Goal: Entertainment & Leisure: Consume media (video, audio)

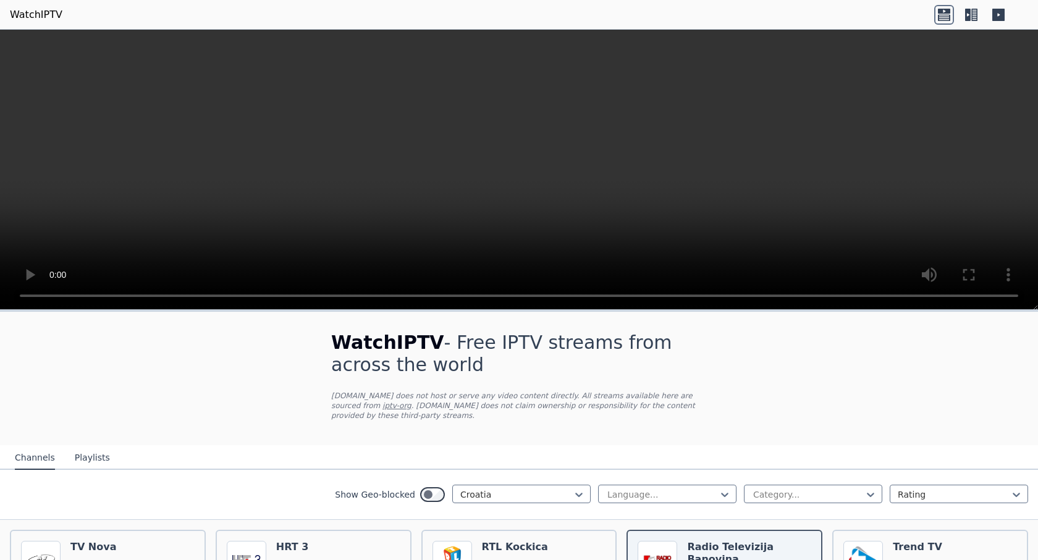
scroll to position [144, 0]
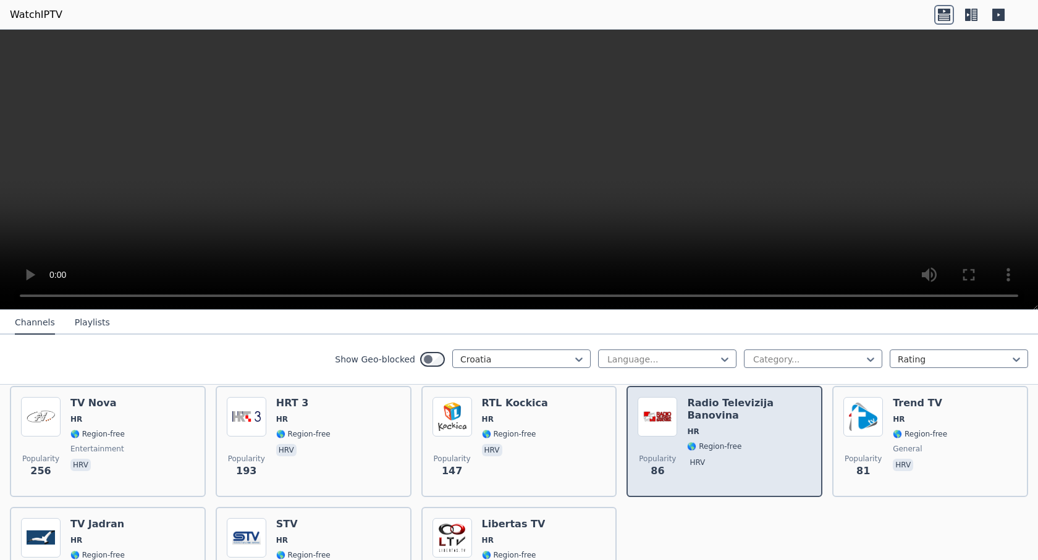
click at [671, 424] on span at bounding box center [658, 417] width 40 height 40
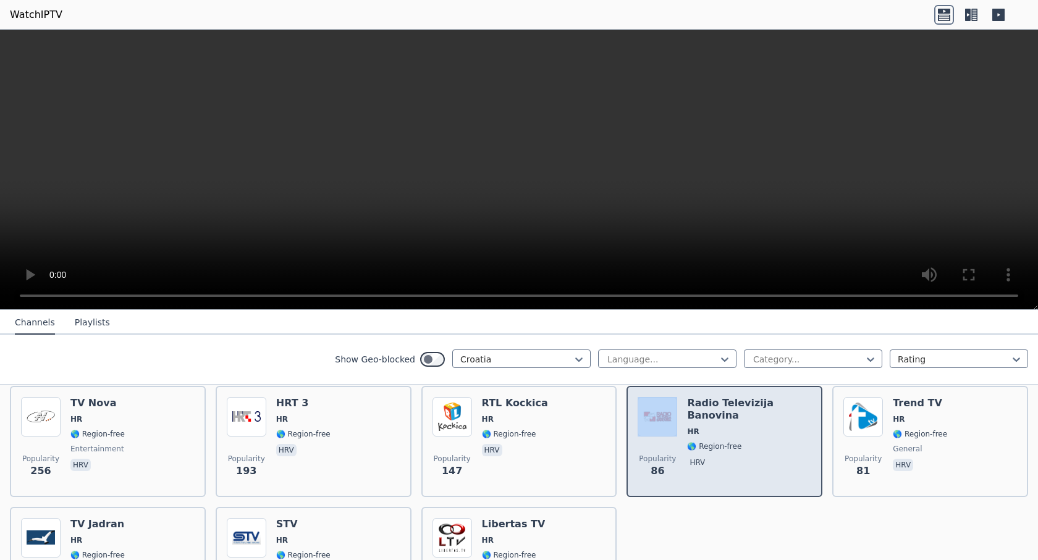
click at [671, 424] on span at bounding box center [658, 417] width 40 height 40
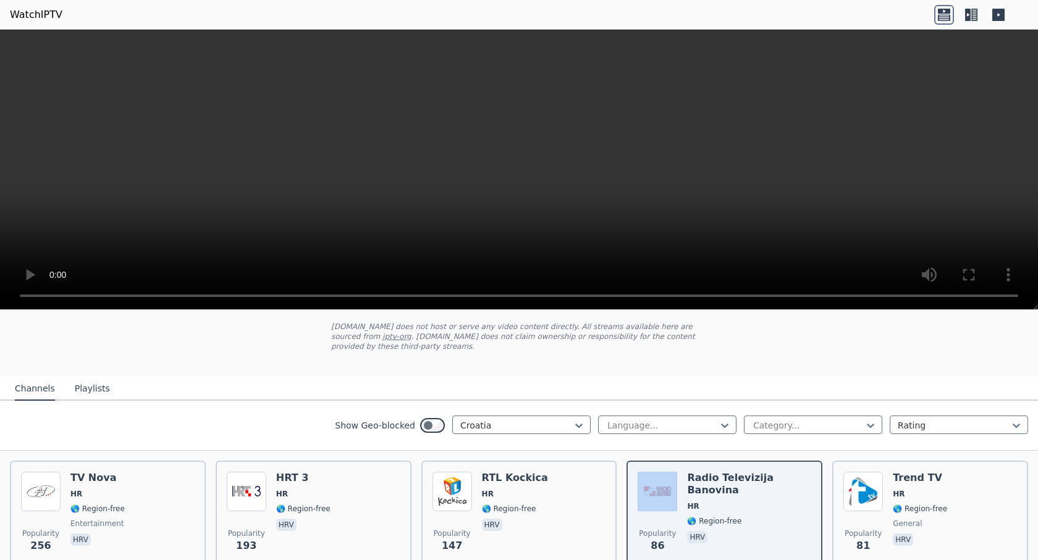
scroll to position [103, 0]
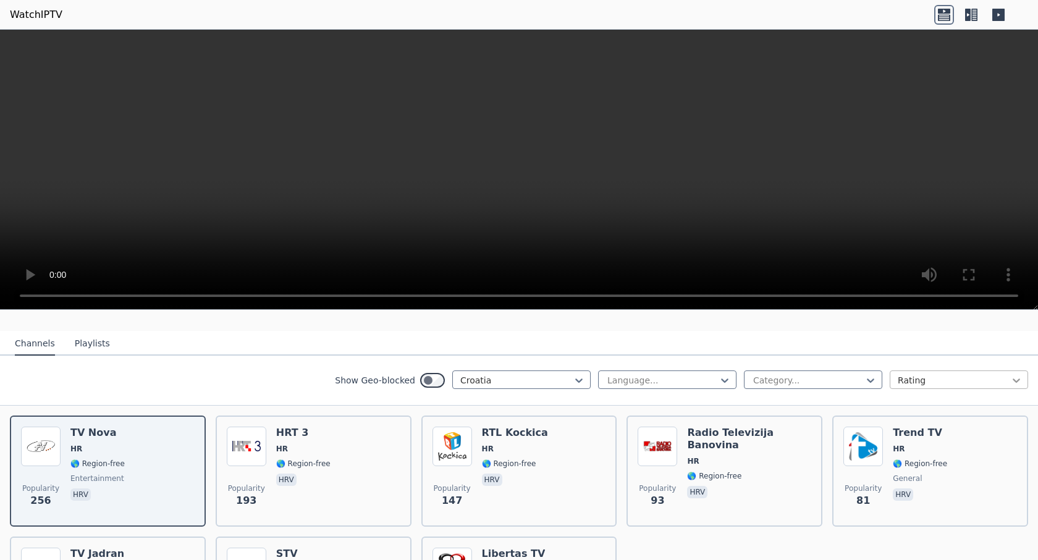
scroll to position [144, 0]
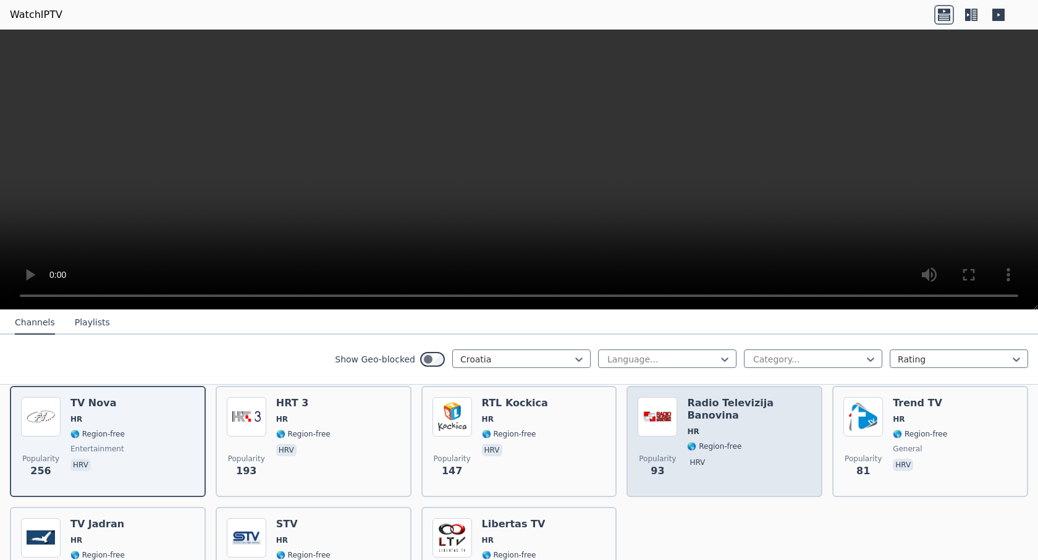
click at [736, 442] on span "🌎 Region-free" at bounding box center [749, 447] width 124 height 10
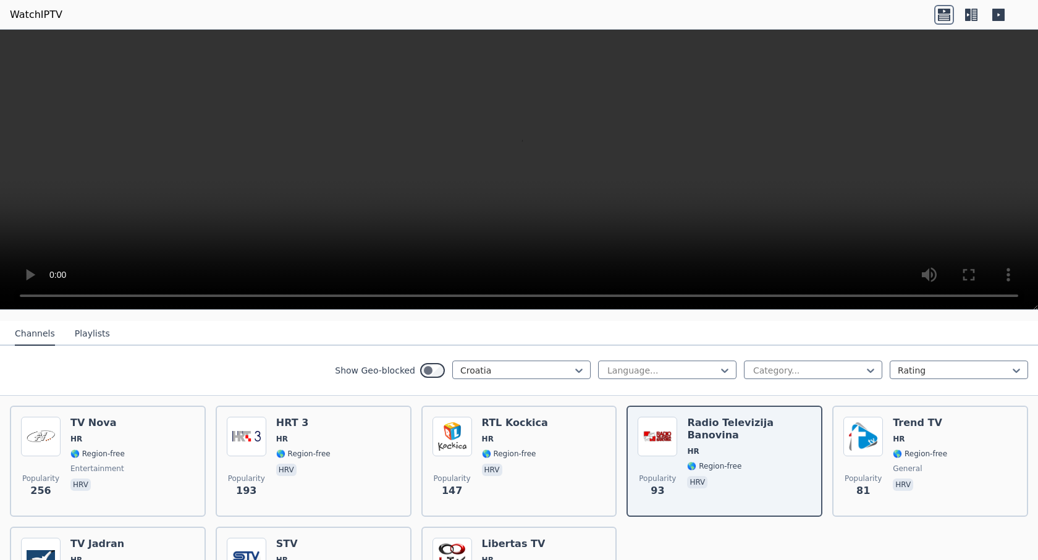
scroll to position [103, 0]
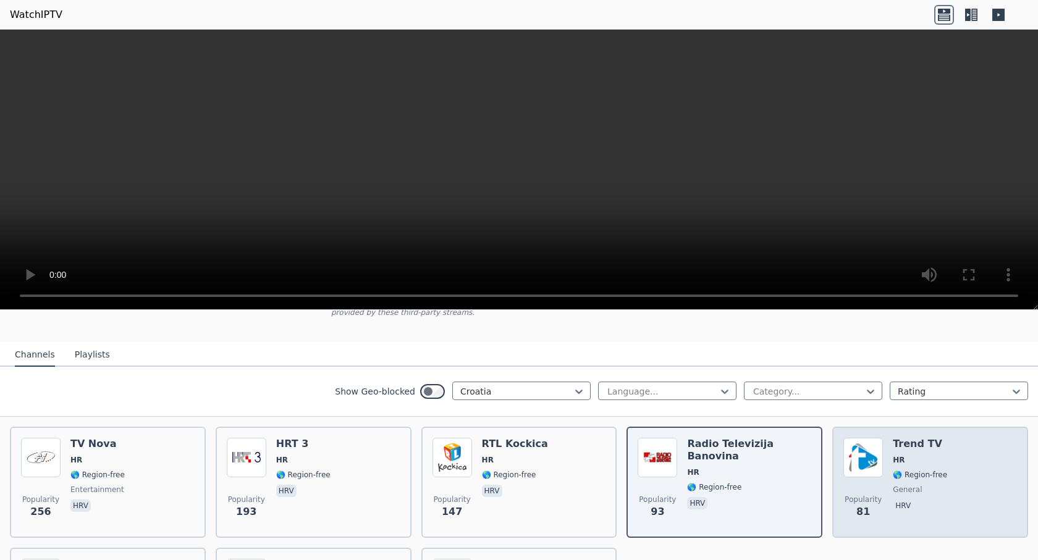
click at [883, 457] on div "Popularity 81 Trend TV HR 🌎 Region-free general [DEMOGRAPHIC_DATA]" at bounding box center [930, 482] width 174 height 89
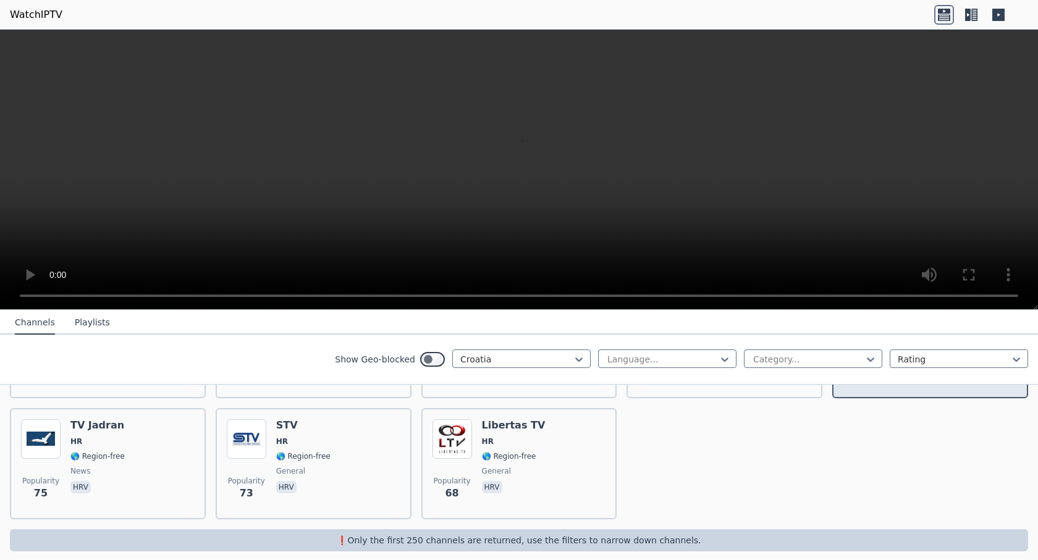
scroll to position [244, 0]
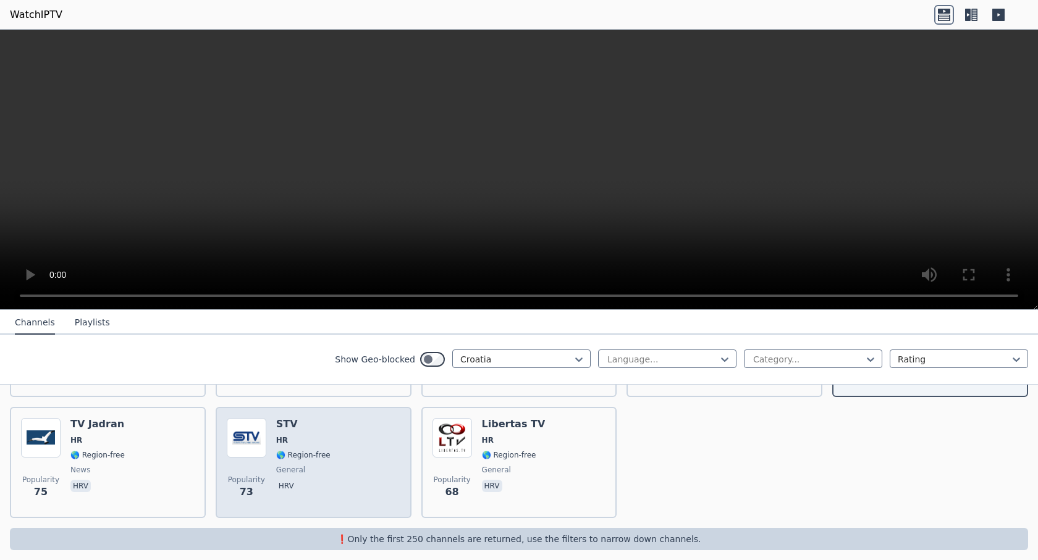
drag, startPoint x: 313, startPoint y: 449, endPoint x: 268, endPoint y: 470, distance: 49.7
click at [268, 470] on div "Popularity 73 STV HR 🌎 Region-free general [DEMOGRAPHIC_DATA]" at bounding box center [314, 462] width 174 height 89
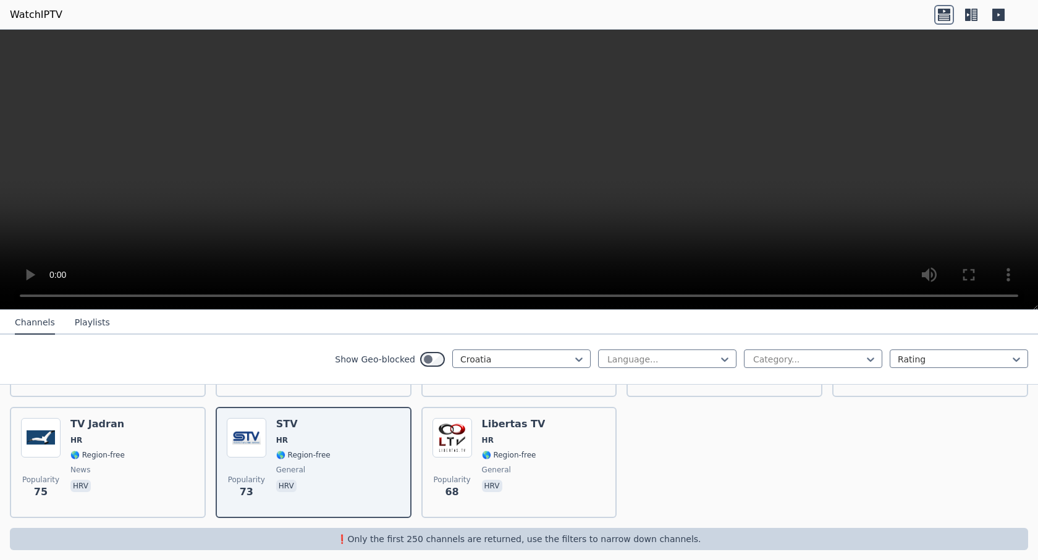
click at [974, 19] on icon at bounding box center [971, 15] width 20 height 20
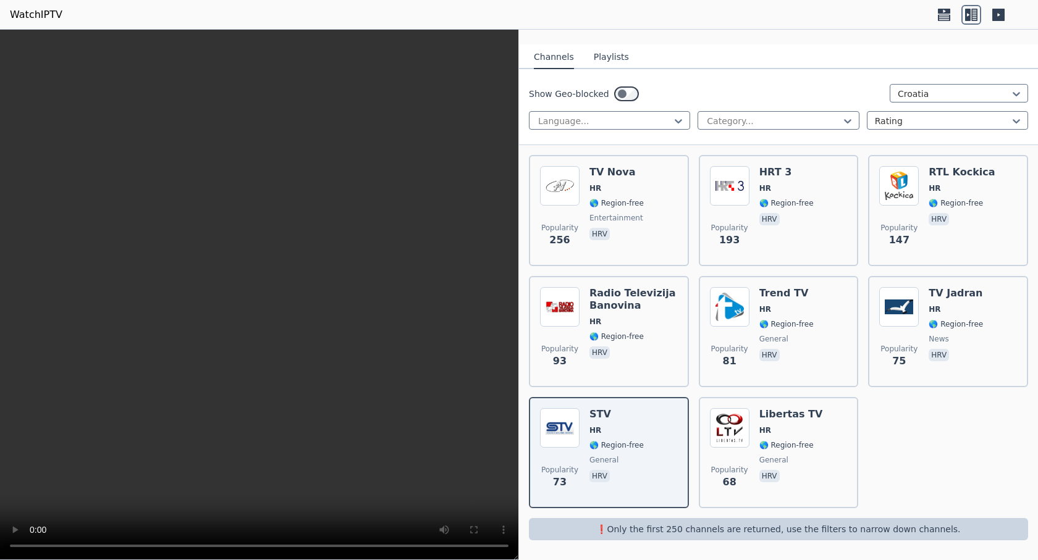
scroll to position [111, 0]
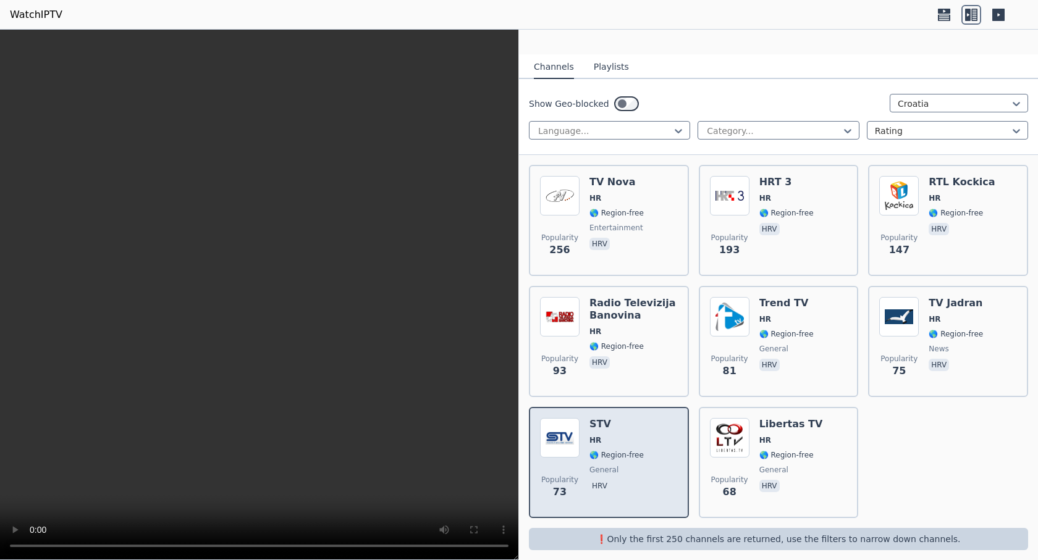
click at [600, 465] on span "general" at bounding box center [603, 470] width 29 height 10
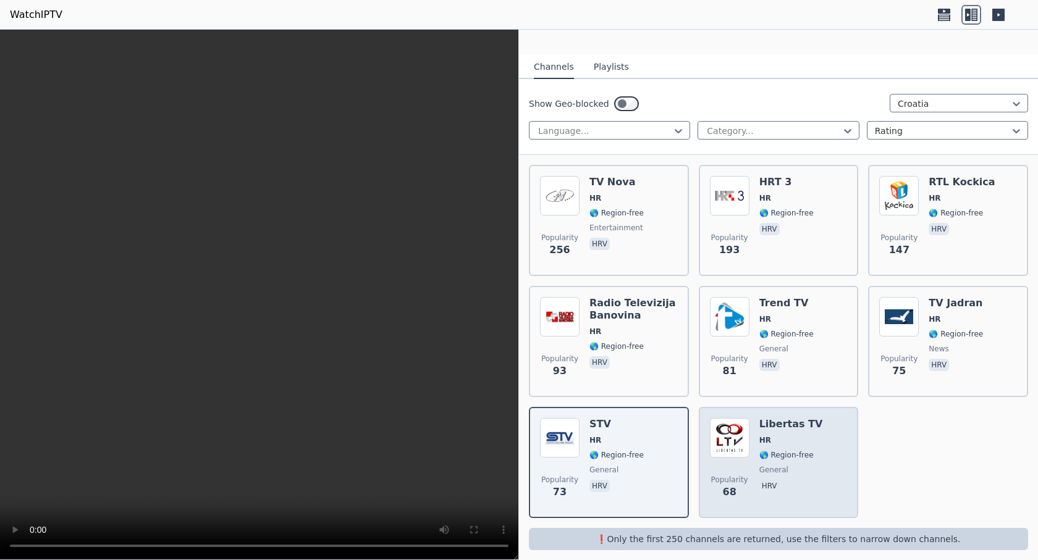
click at [769, 436] on span "HR" at bounding box center [791, 441] width 64 height 10
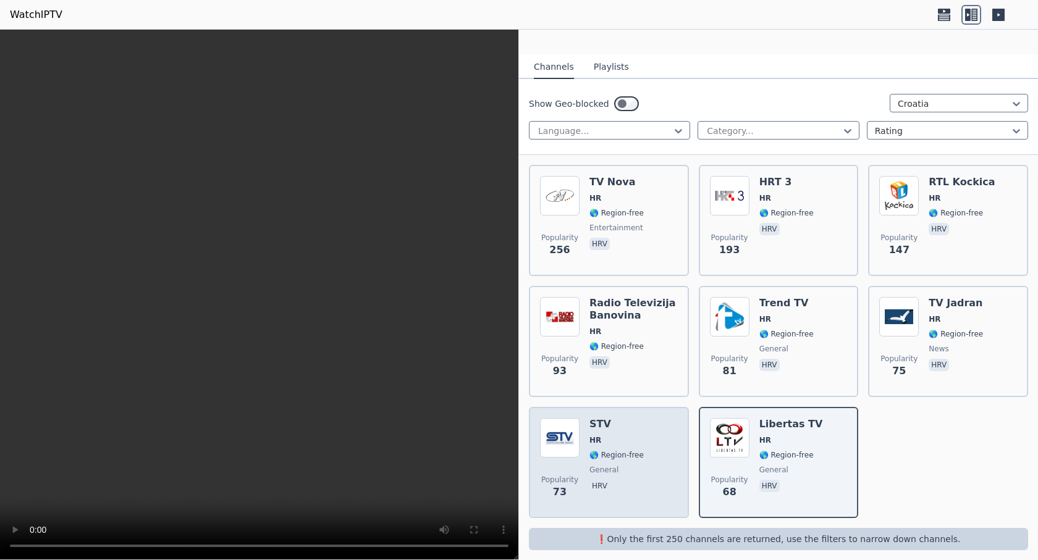
drag, startPoint x: 790, startPoint y: 462, endPoint x: 607, endPoint y: 462, distance: 182.9
click at [607, 465] on span "general" at bounding box center [603, 470] width 29 height 10
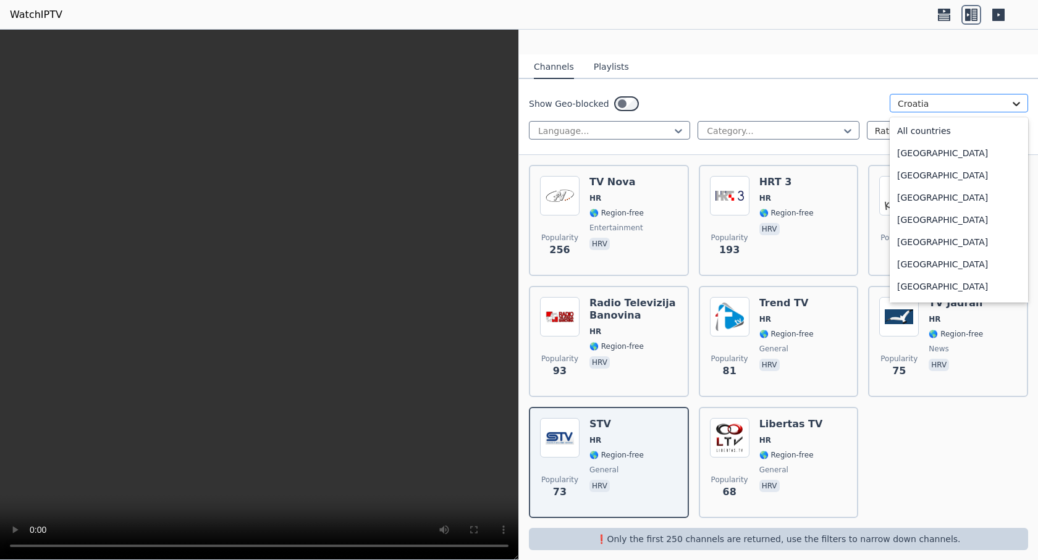
click at [1010, 98] on icon at bounding box center [1016, 104] width 12 height 12
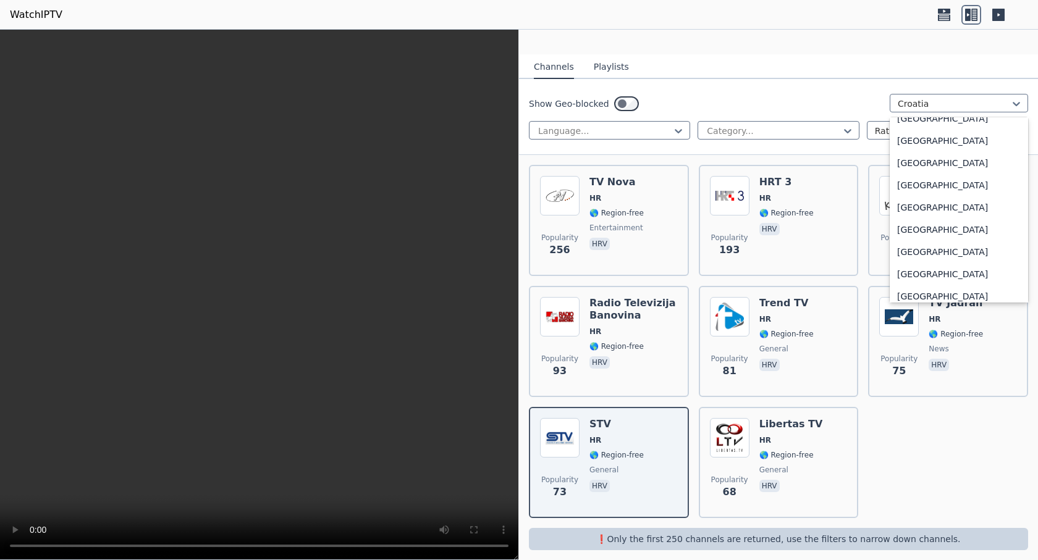
click at [984, 107] on div "[GEOGRAPHIC_DATA]" at bounding box center [959, 96] width 138 height 22
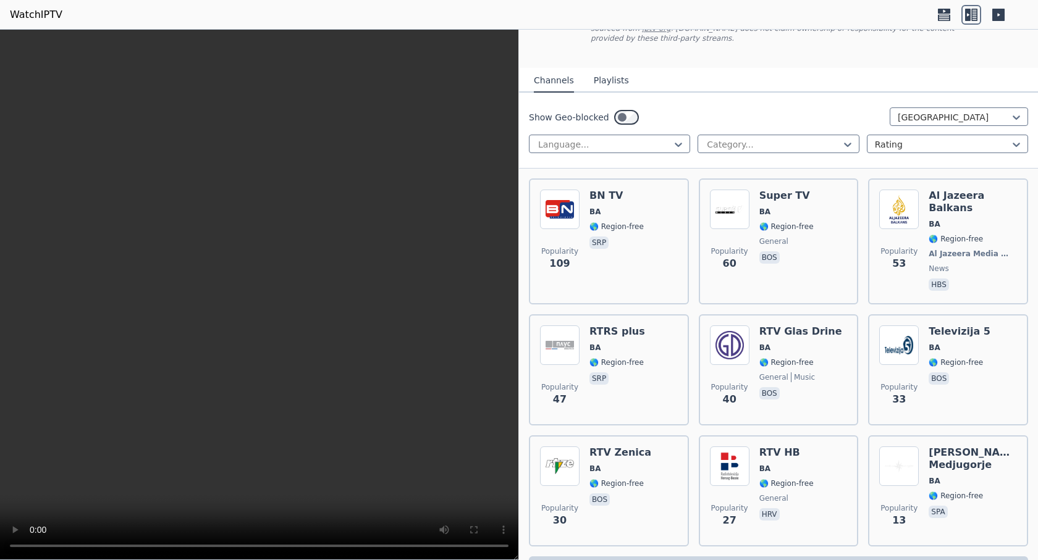
scroll to position [93, 0]
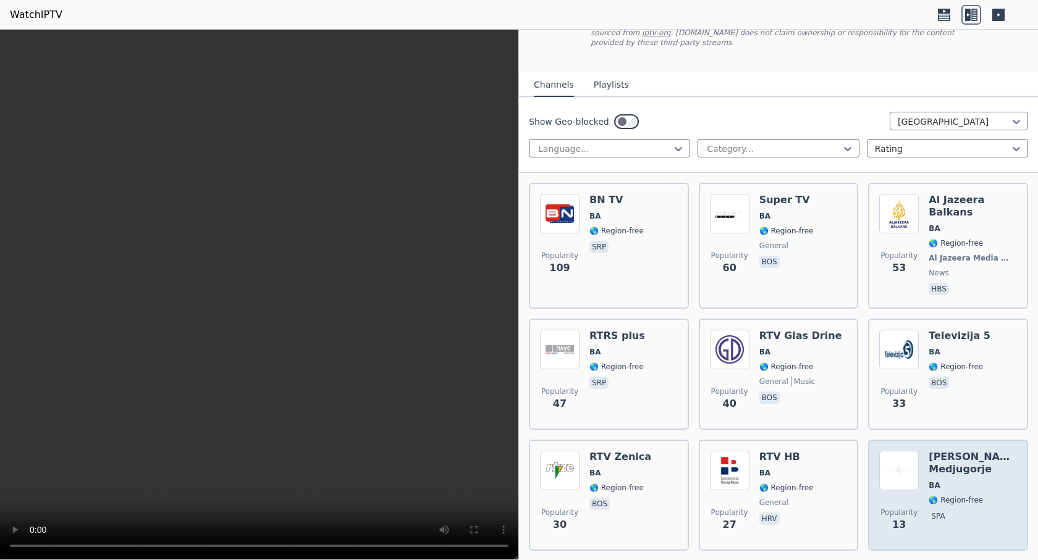
click at [950, 454] on div "[PERSON_NAME]+Vision Medjugorje BA 🌎 Region-free spa" at bounding box center [973, 495] width 88 height 89
click at [956, 451] on h6 "[PERSON_NAME]+Vision Medjugorje" at bounding box center [973, 463] width 88 height 25
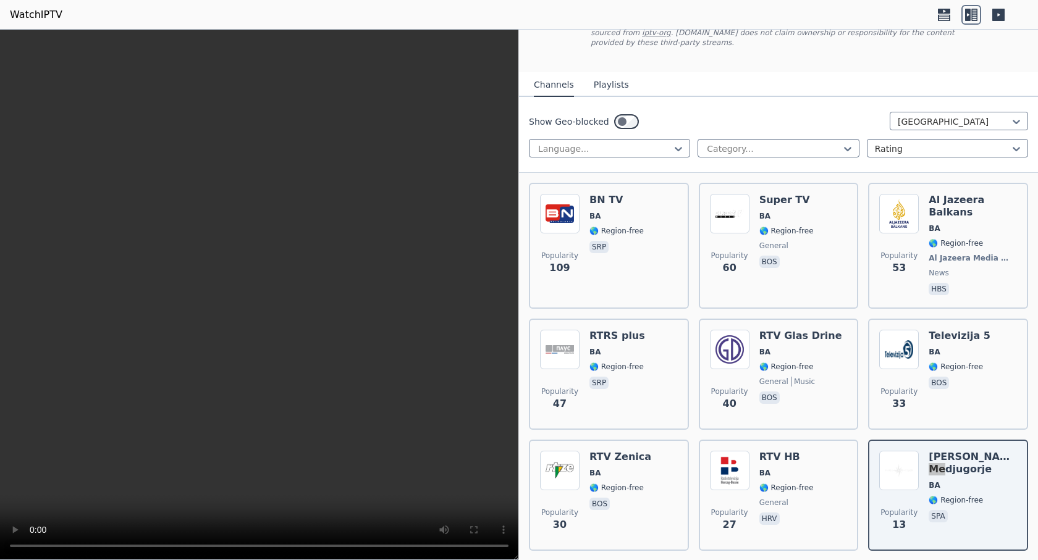
scroll to position [113, 0]
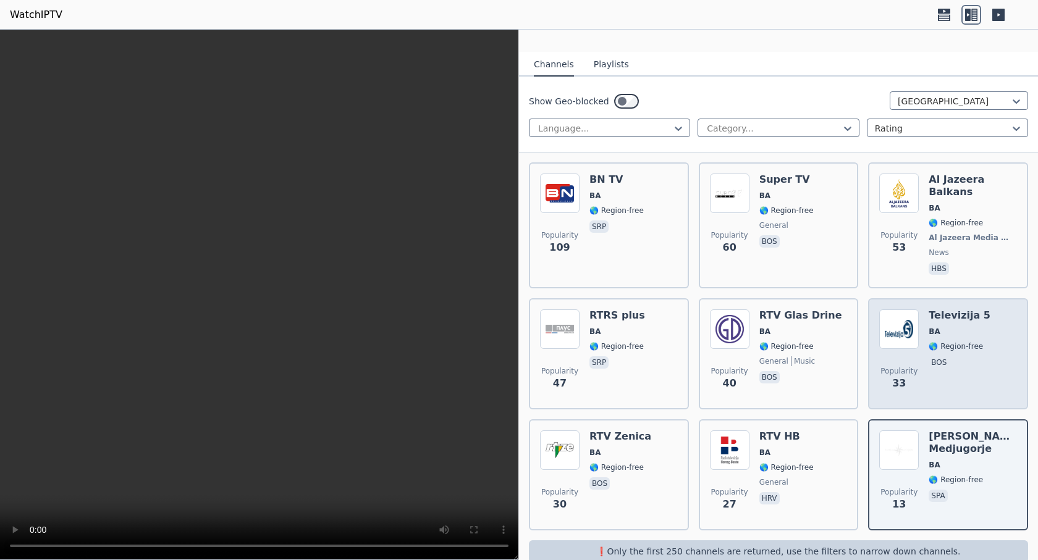
click at [932, 310] on div "Televizija 5 BA 🌎 Region-free bos" at bounding box center [960, 354] width 62 height 89
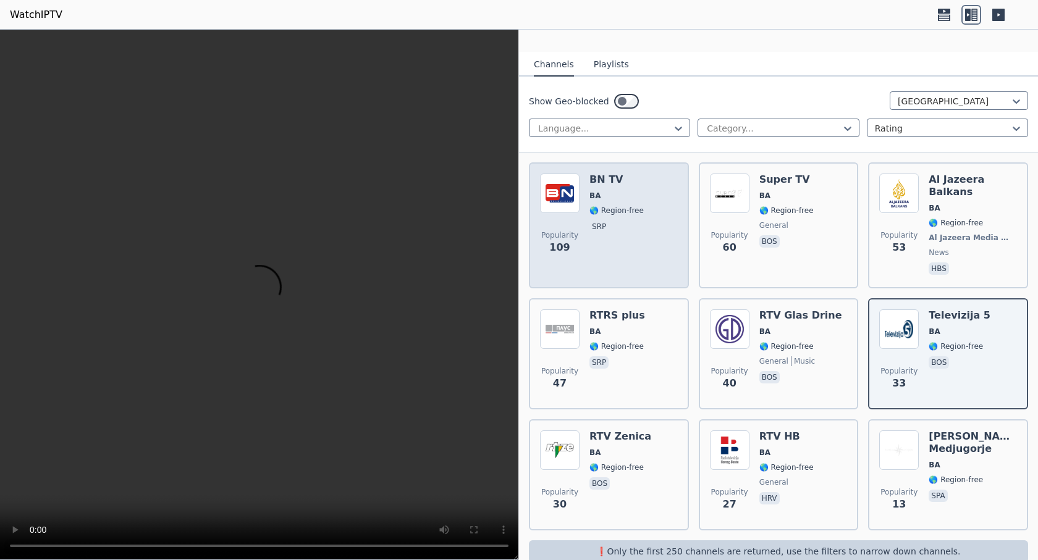
click at [651, 200] on div "Popularity 109 BN TV BA 🌎 Region-free srp" at bounding box center [609, 226] width 138 height 104
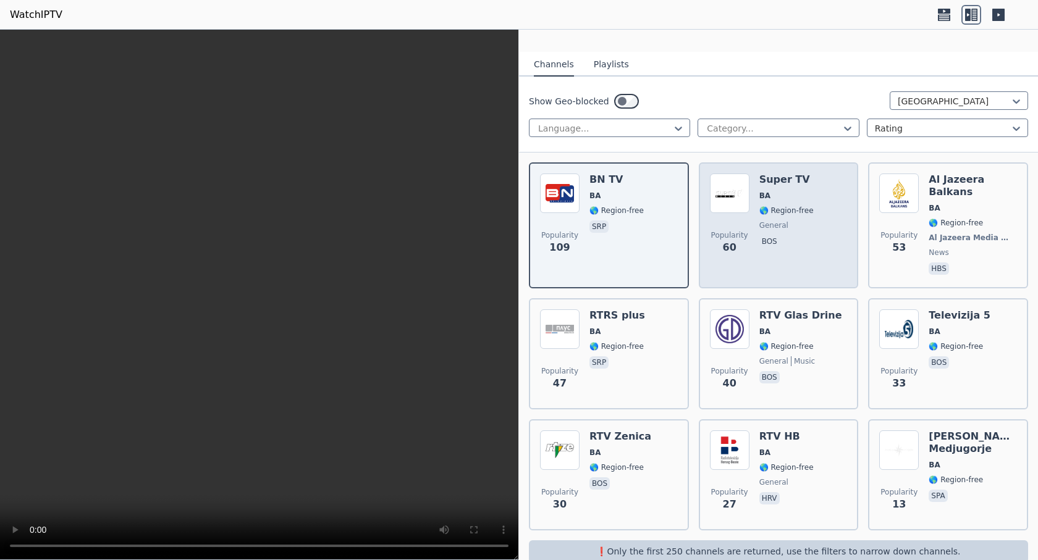
click at [810, 200] on div "Popularity 60 Super TV BA 🌎 Region-free general bos" at bounding box center [779, 226] width 138 height 104
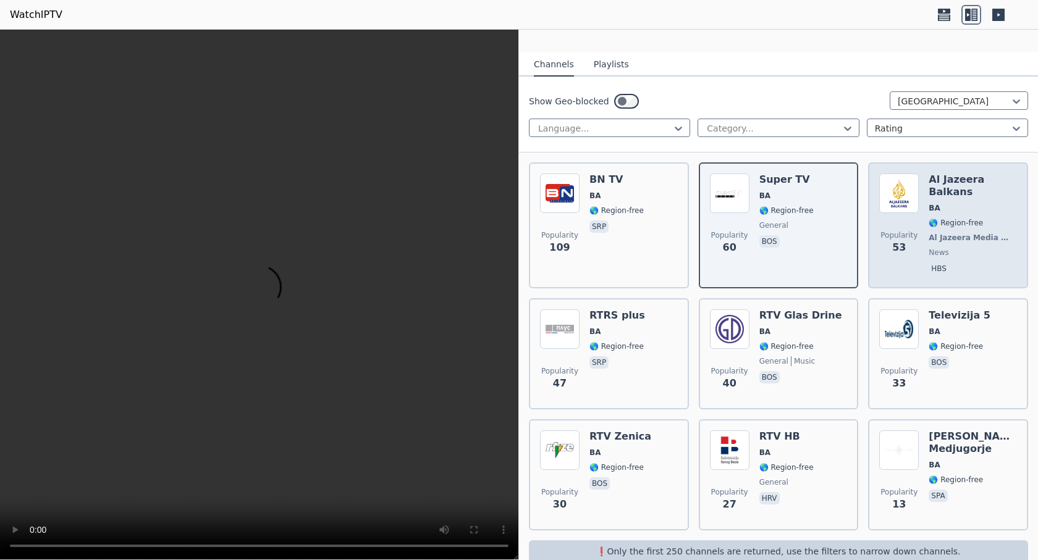
click at [945, 178] on div "Al Jazeera Balkans BA 🌎 Region-free Al Jazeera Media Network news hbs" at bounding box center [973, 226] width 88 height 104
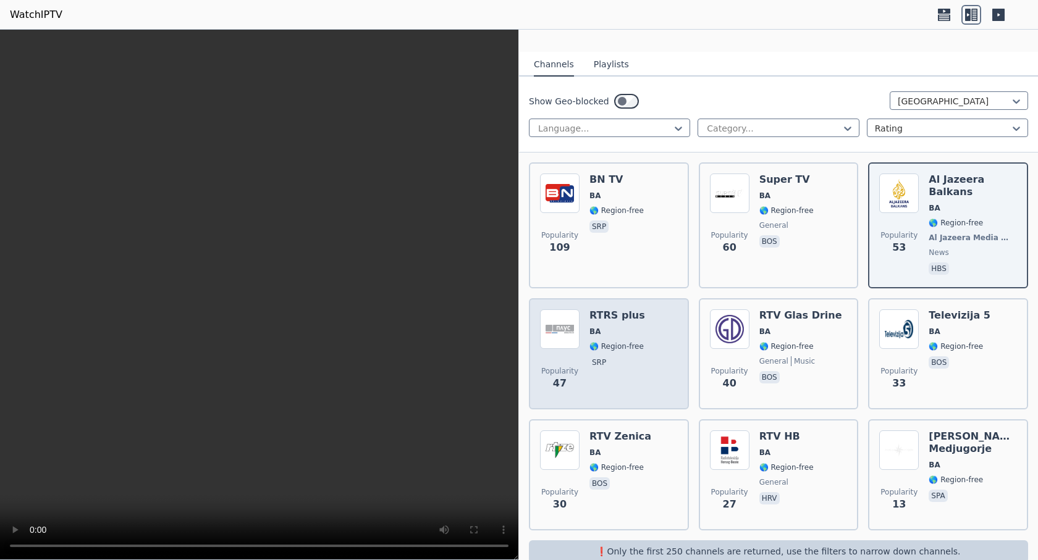
click at [618, 342] on span "🌎 Region-free" at bounding box center [616, 347] width 54 height 10
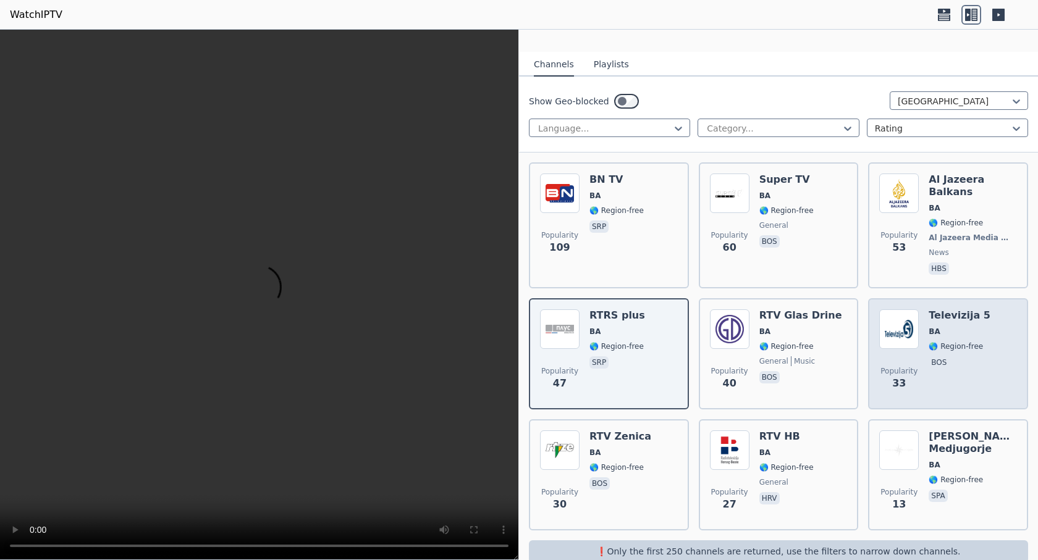
click at [958, 327] on span "BA" at bounding box center [960, 332] width 62 height 10
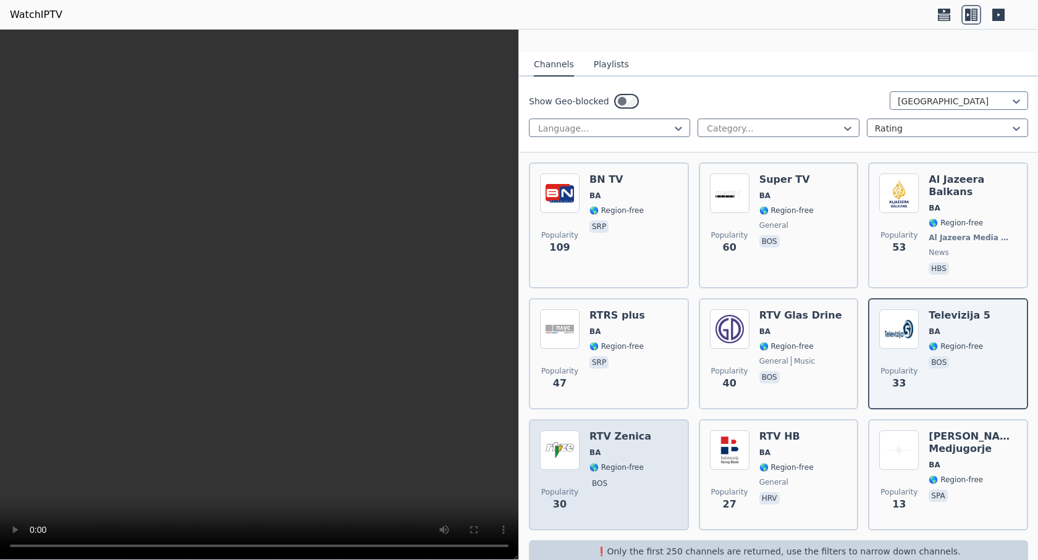
click at [603, 431] on h6 "RTV Zenica" at bounding box center [620, 437] width 62 height 12
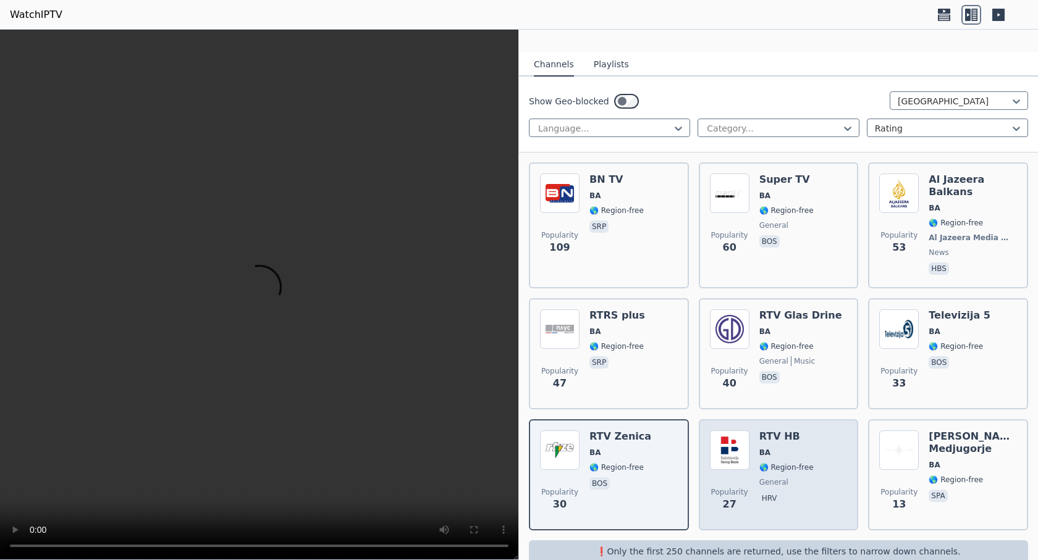
click at [759, 431] on div "RTV HB BA 🌎 Region-free general hrv" at bounding box center [786, 475] width 54 height 89
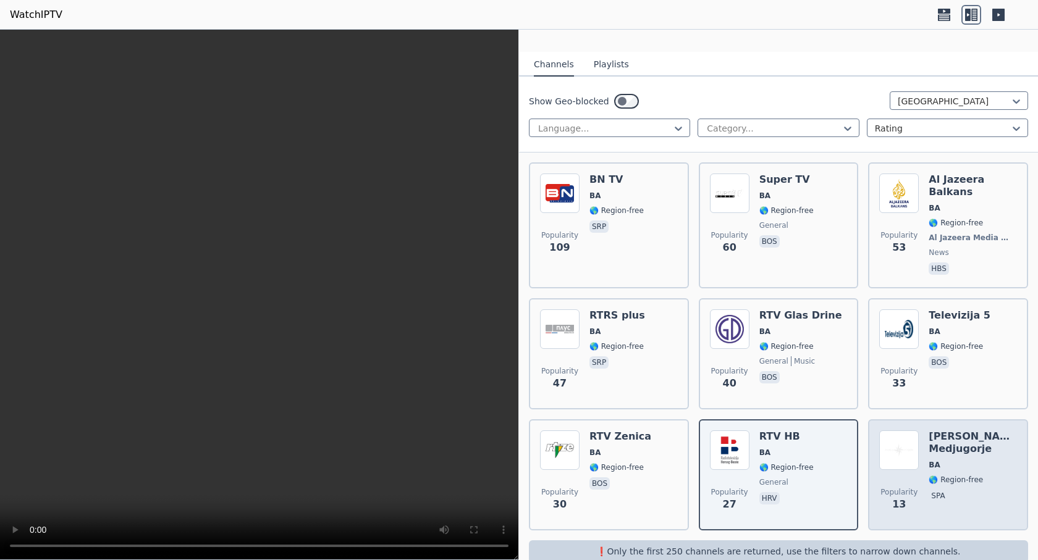
click at [954, 460] on span "BA" at bounding box center [973, 465] width 88 height 10
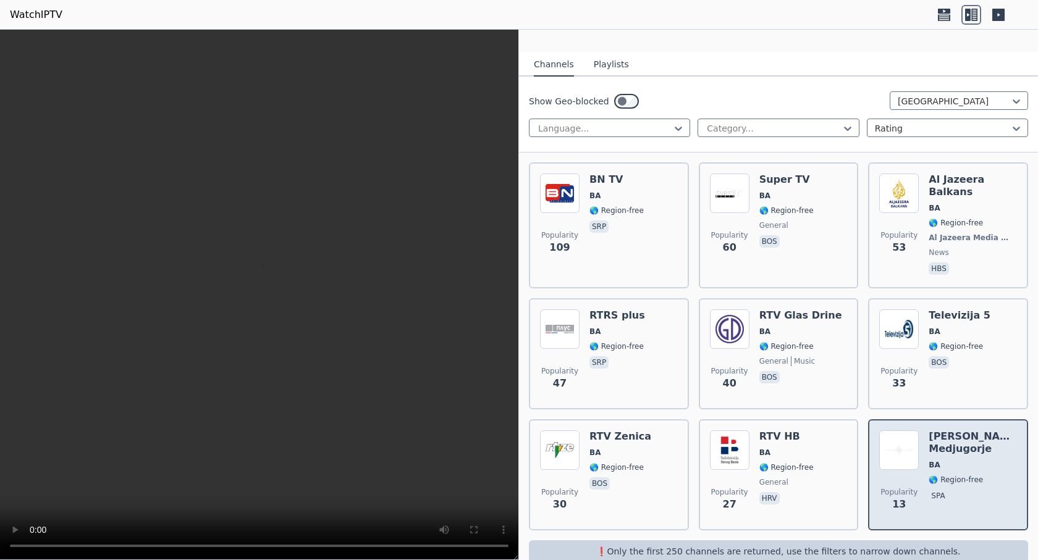
scroll to position [93, 0]
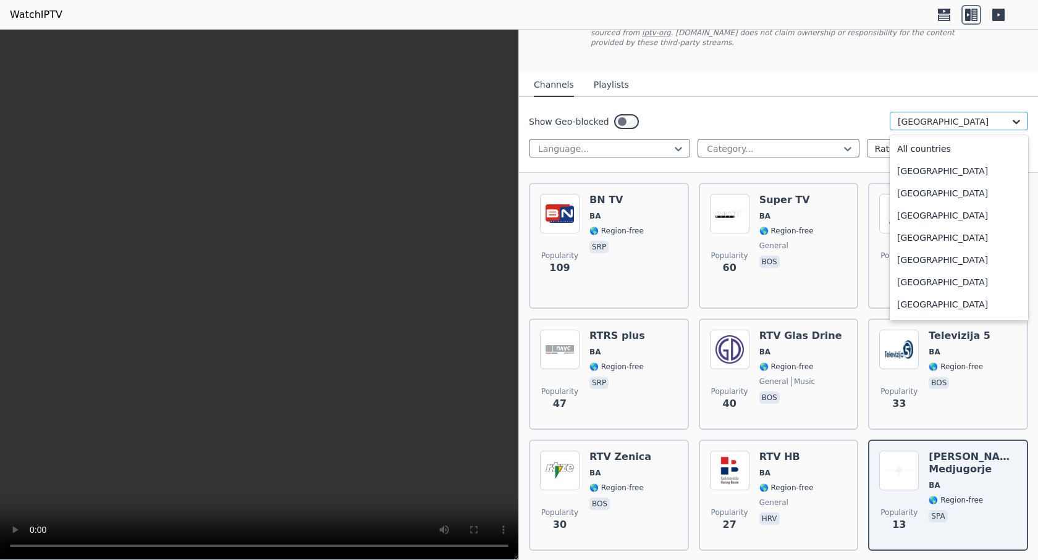
click at [1010, 116] on div at bounding box center [1016, 122] width 12 height 12
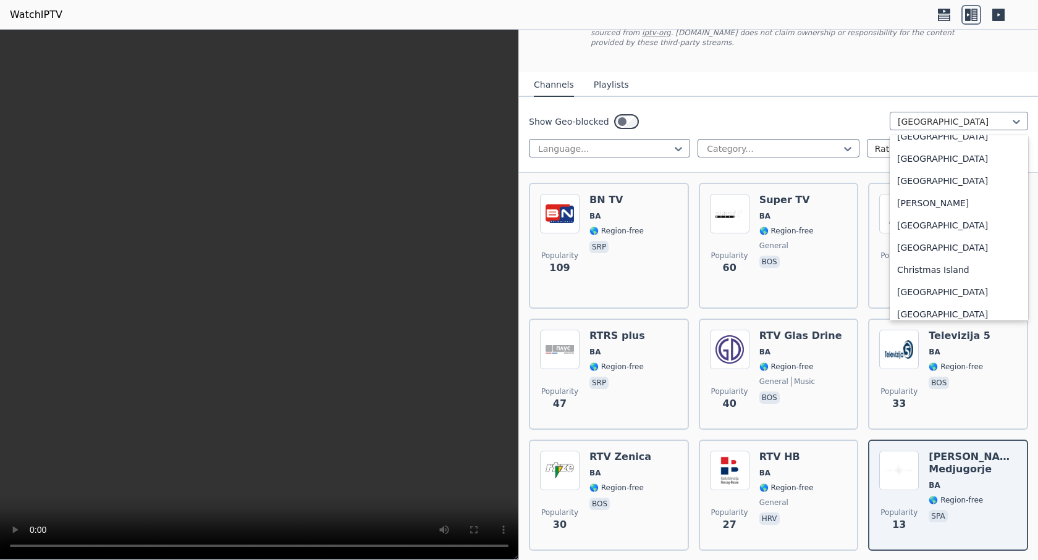
drag, startPoint x: 1006, startPoint y: 162, endPoint x: 1008, endPoint y: 187, distance: 24.7
click at [1021, 219] on div "WatchIPTV - Free IPTV streams from across the world WatchIPTV.xyz does not host…" at bounding box center [778, 271] width 519 height 664
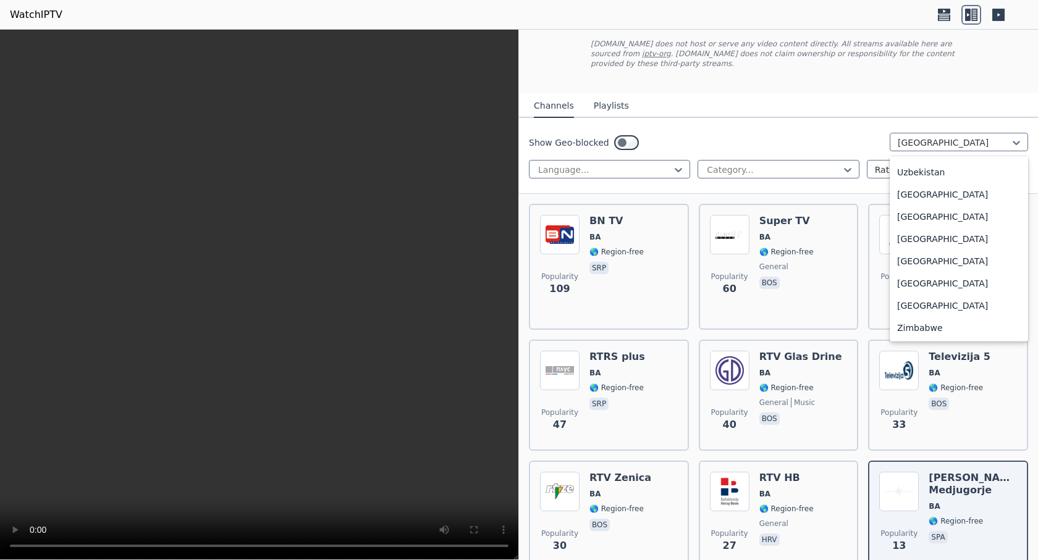
scroll to position [4925, 0]
click at [958, 250] on div "Western Sahara" at bounding box center [959, 261] width 138 height 22
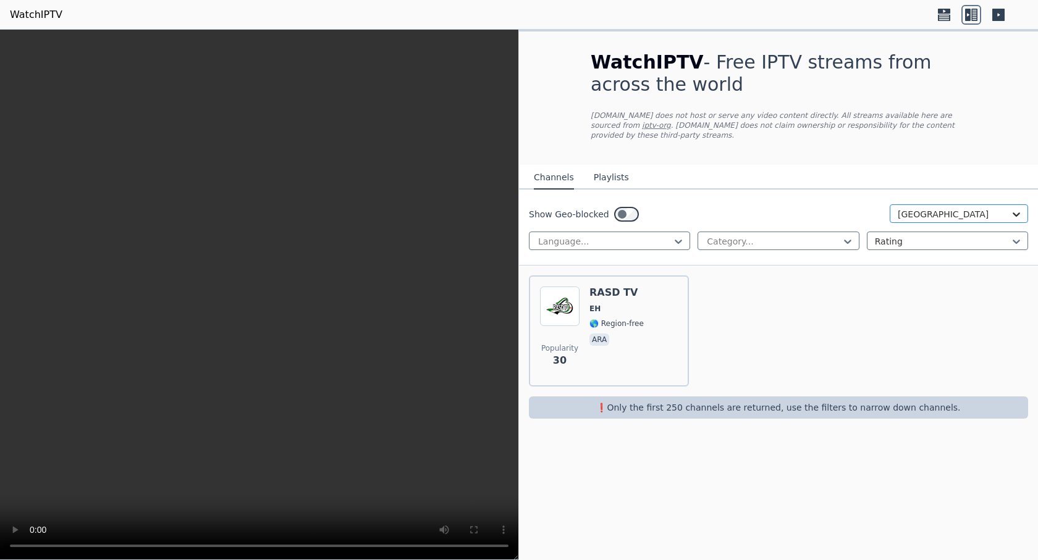
click at [1017, 211] on icon at bounding box center [1016, 214] width 12 height 12
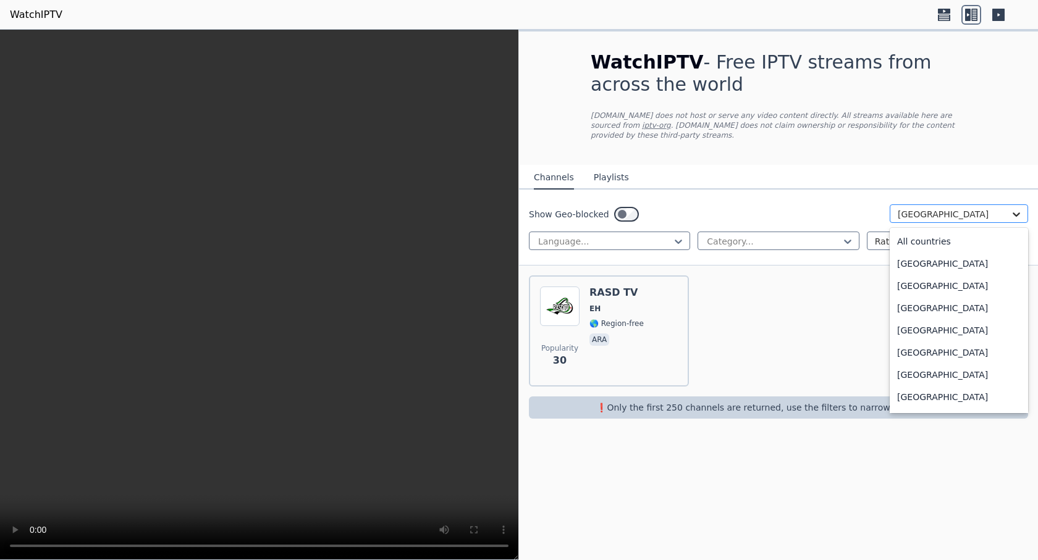
scroll to position [4856, 0]
click at [986, 211] on div "United States" at bounding box center [959, 199] width 138 height 22
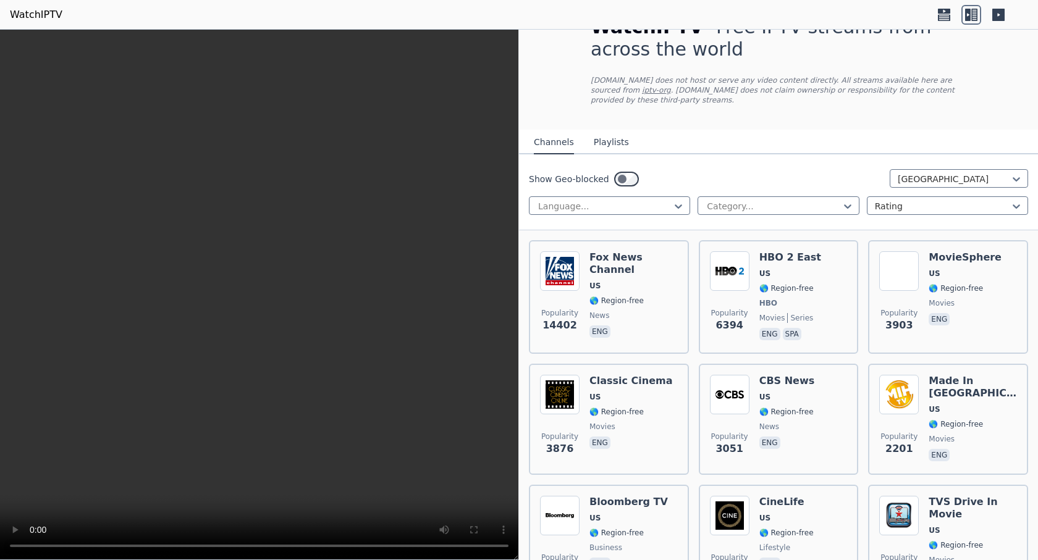
scroll to position [41, 0]
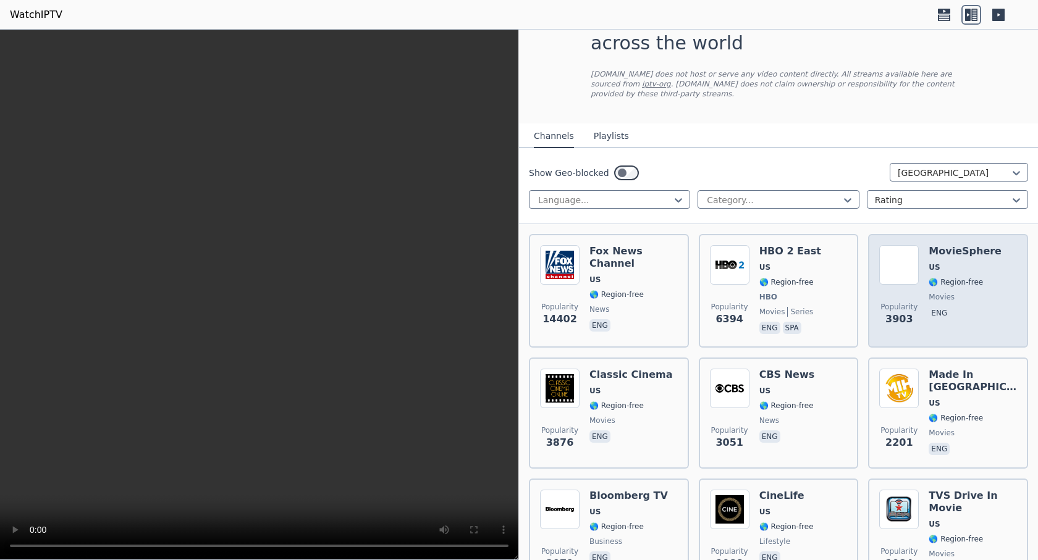
click at [984, 260] on div "Popularity 3903 MovieSphere US 🌎 Region-free movies eng" at bounding box center [948, 290] width 138 height 91
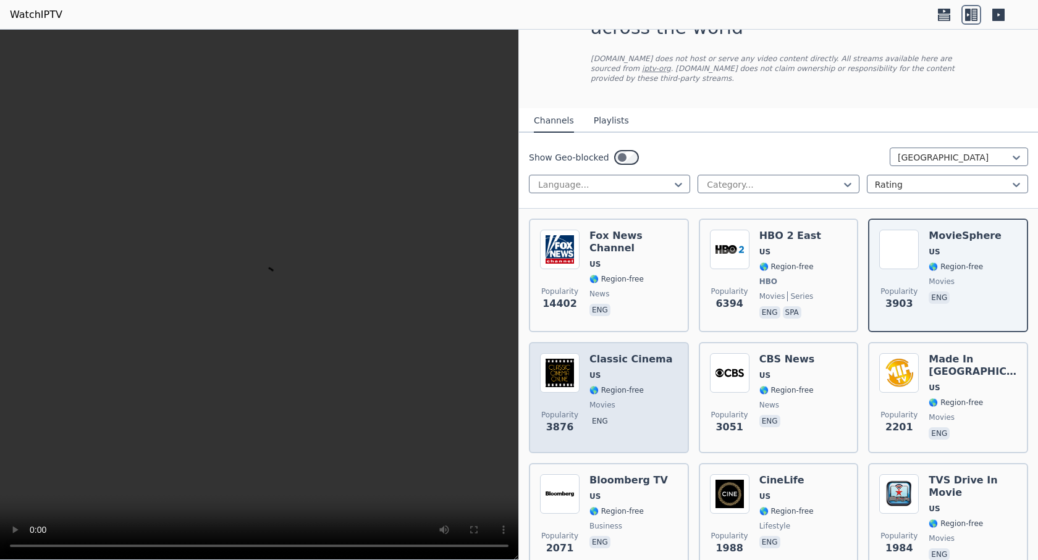
scroll to position [62, 0]
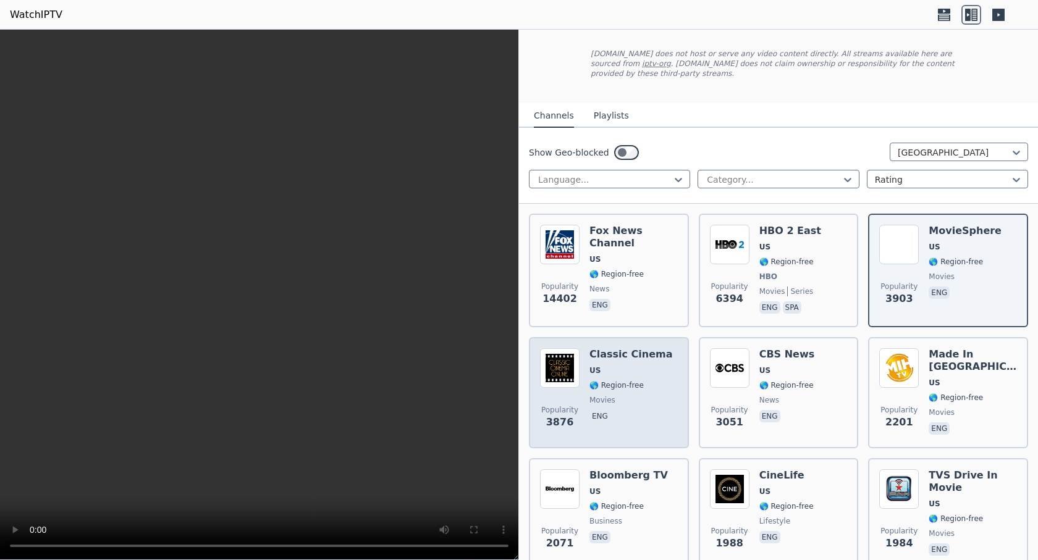
click at [632, 367] on div "Classic Cinema US 🌎 Region-free movies eng" at bounding box center [630, 392] width 83 height 89
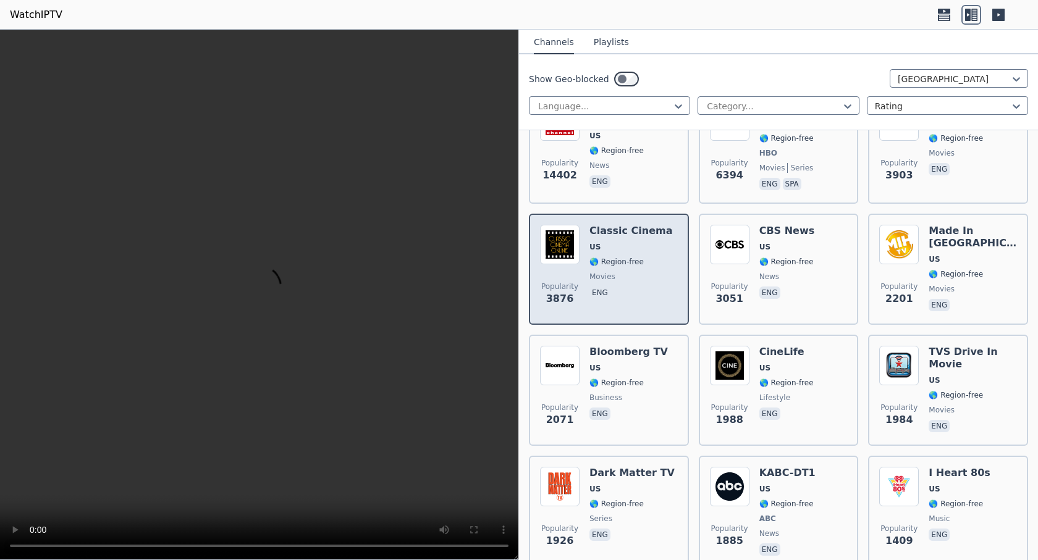
scroll to position [206, 0]
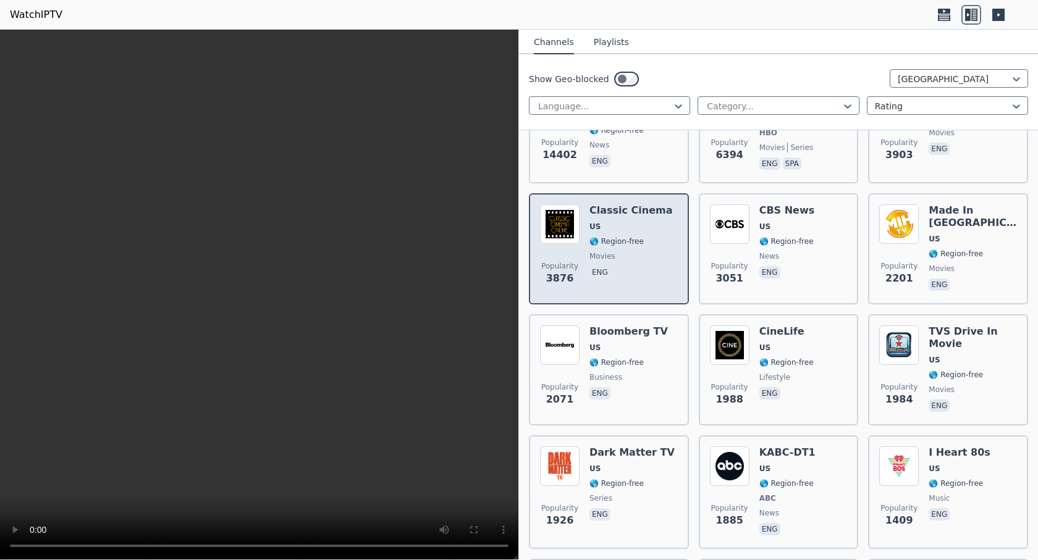
click at [632, 373] on span "business" at bounding box center [628, 378] width 78 height 10
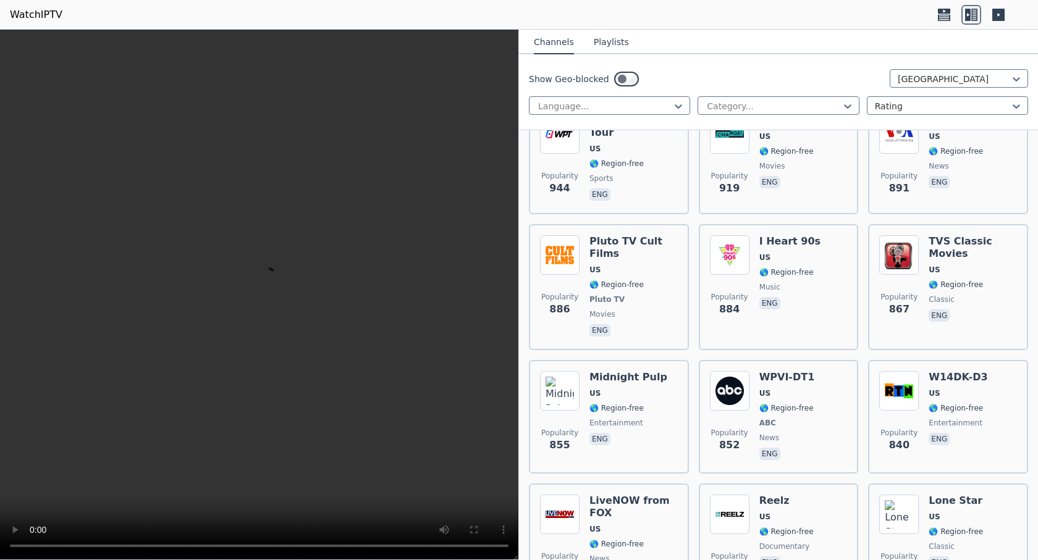
scroll to position [1050, 0]
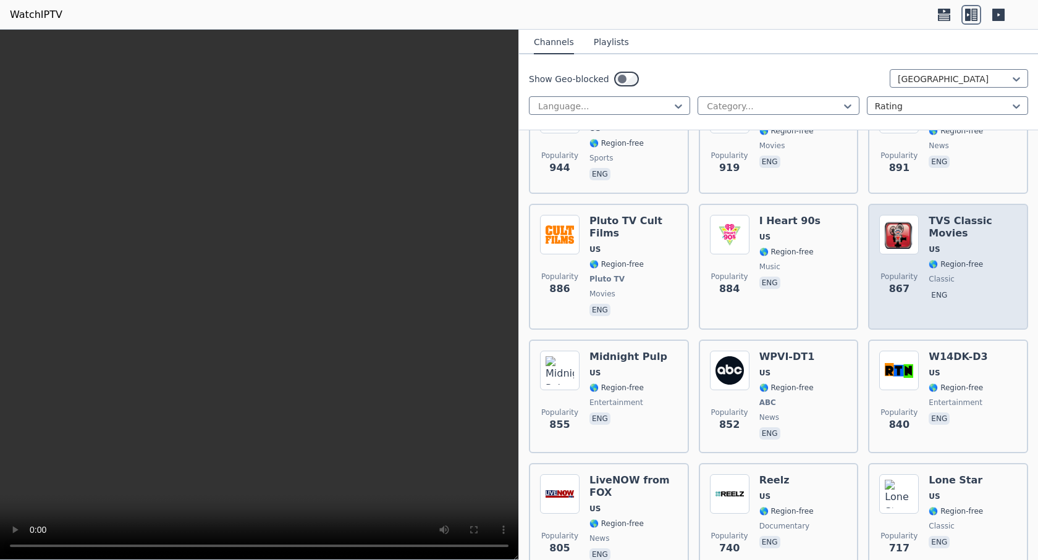
click at [995, 215] on h6 "TVS Classic Movies" at bounding box center [973, 227] width 88 height 25
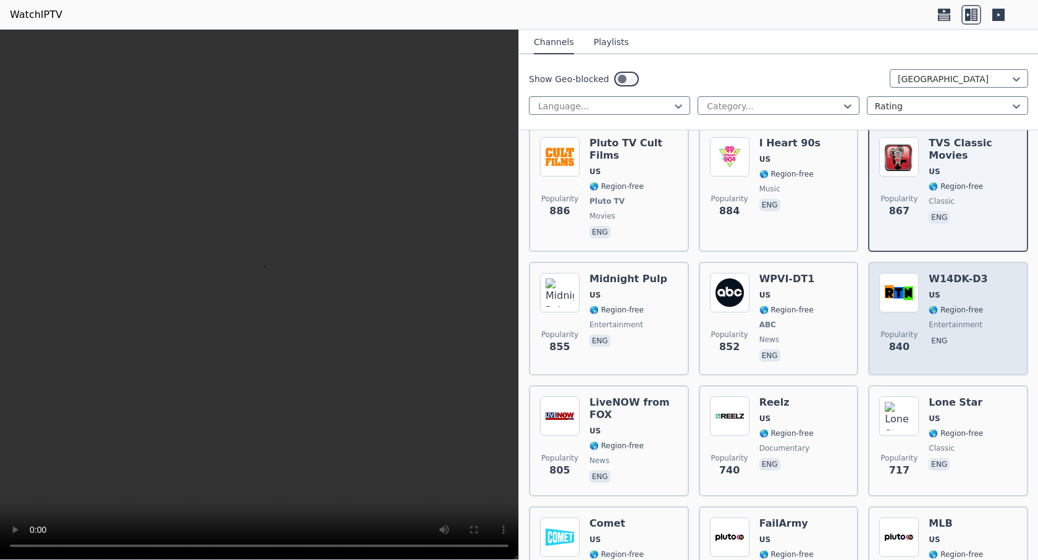
scroll to position [1132, 0]
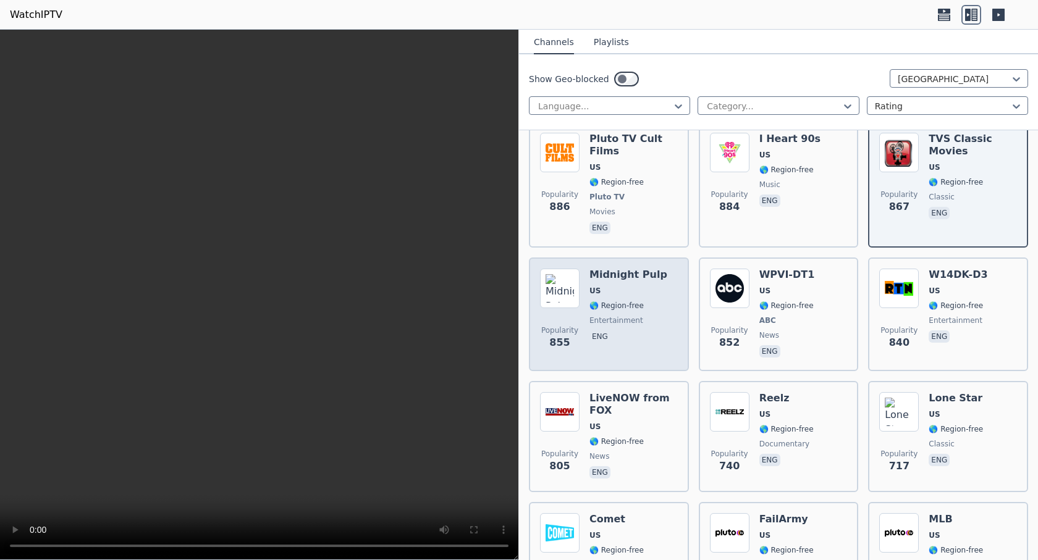
click at [626, 286] on span "US" at bounding box center [628, 291] width 78 height 10
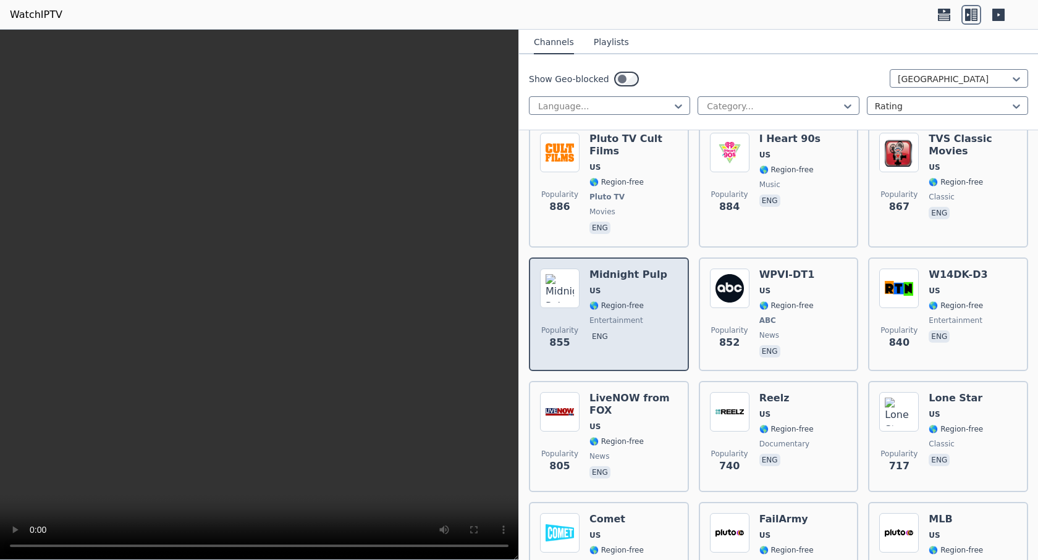
click at [626, 286] on span "US" at bounding box center [628, 291] width 78 height 10
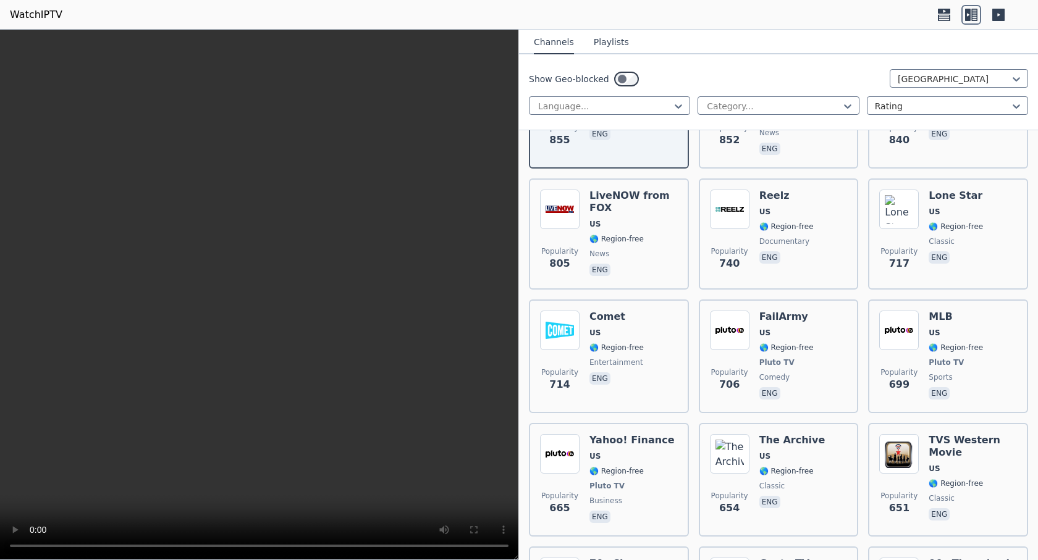
scroll to position [1359, 0]
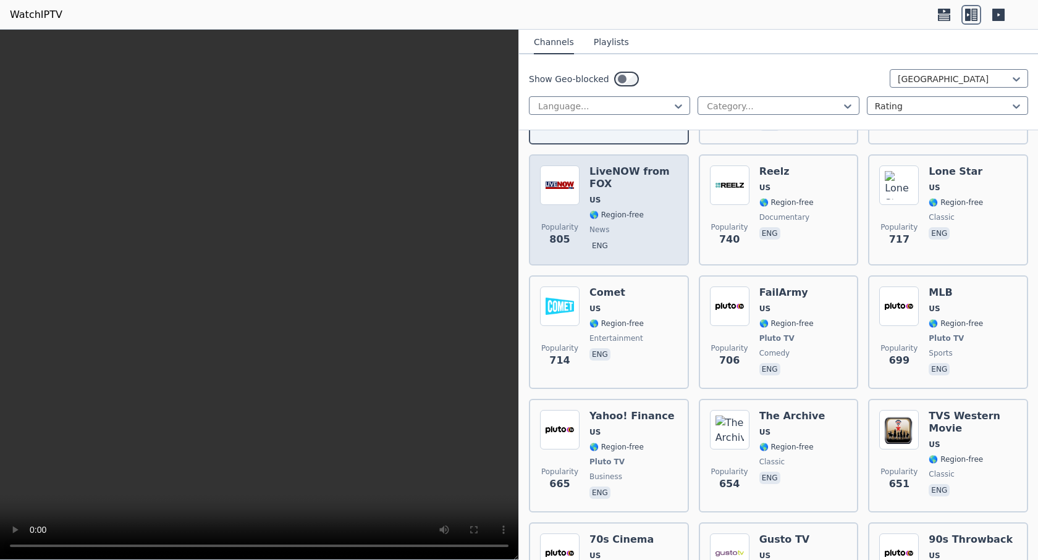
click at [625, 210] on span "🌎 Region-free" at bounding box center [616, 215] width 54 height 10
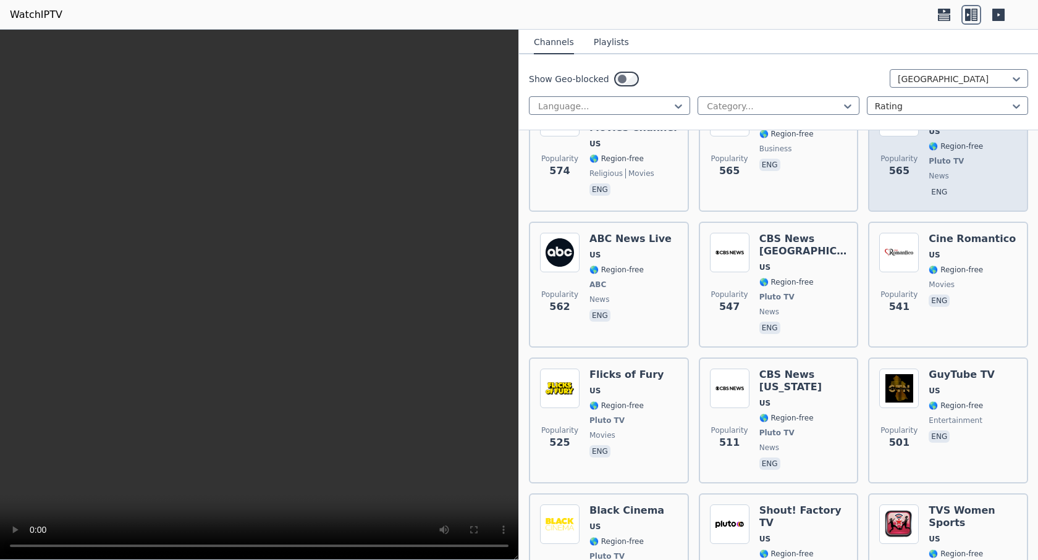
scroll to position [2080, 0]
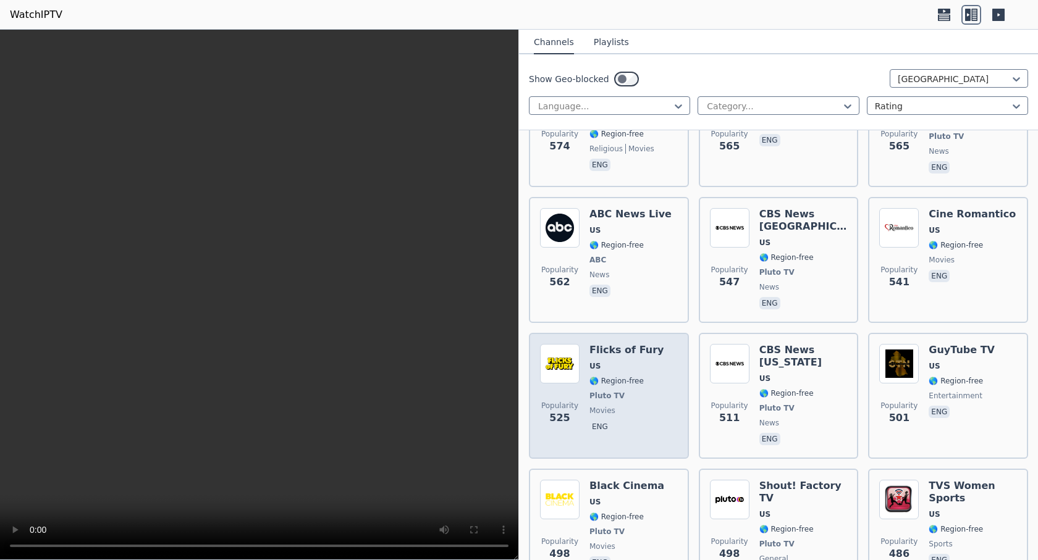
click at [621, 355] on div "Flicks of Fury US 🌎 Region-free Pluto TV movies eng" at bounding box center [626, 396] width 74 height 104
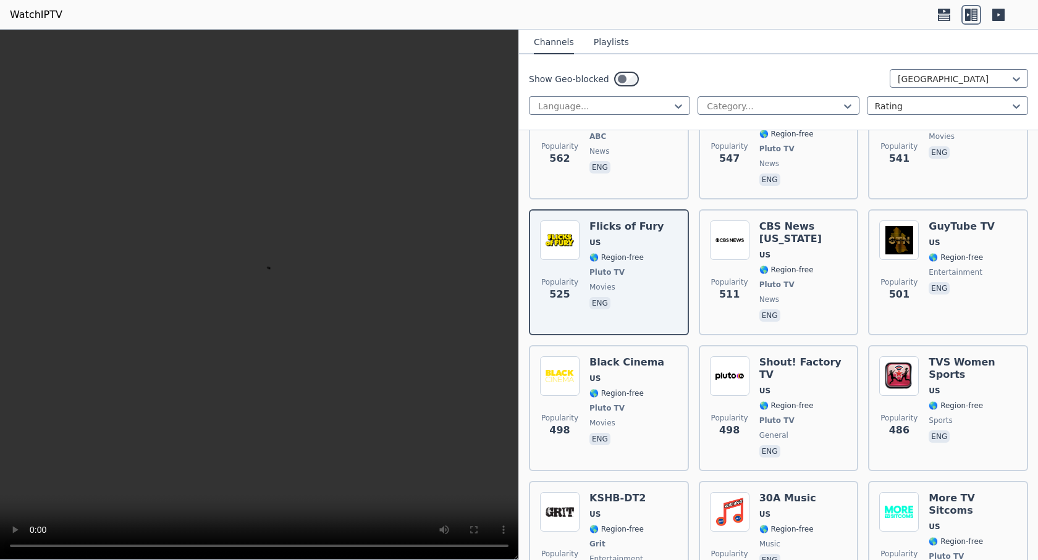
scroll to position [2265, 0]
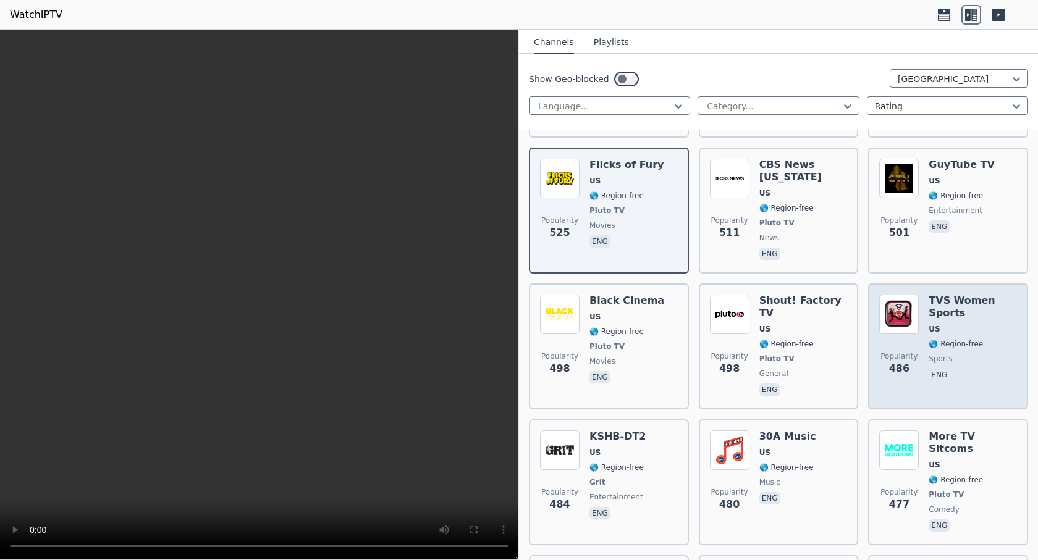
click at [975, 295] on h6 "TVS Women Sports" at bounding box center [973, 307] width 88 height 25
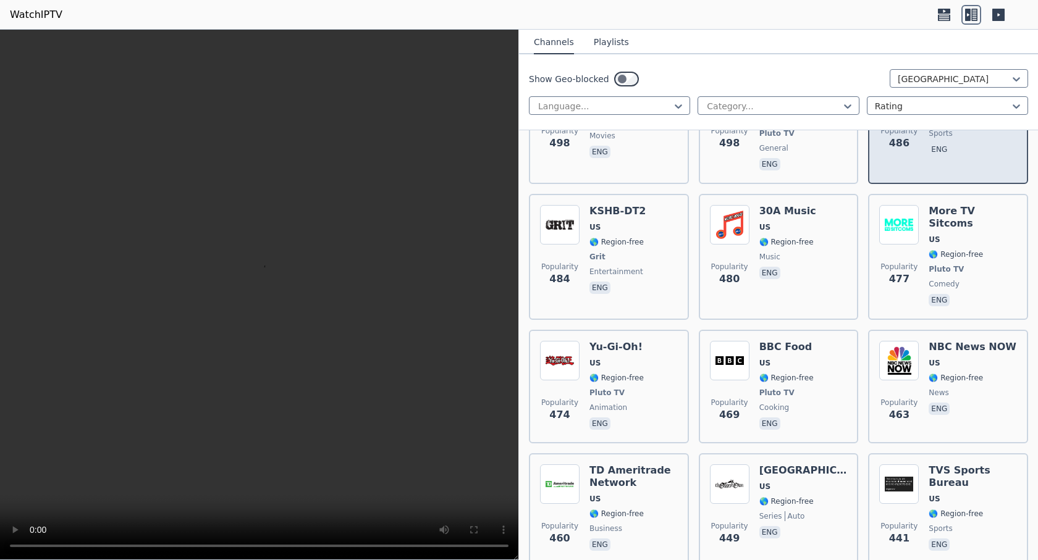
scroll to position [2492, 0]
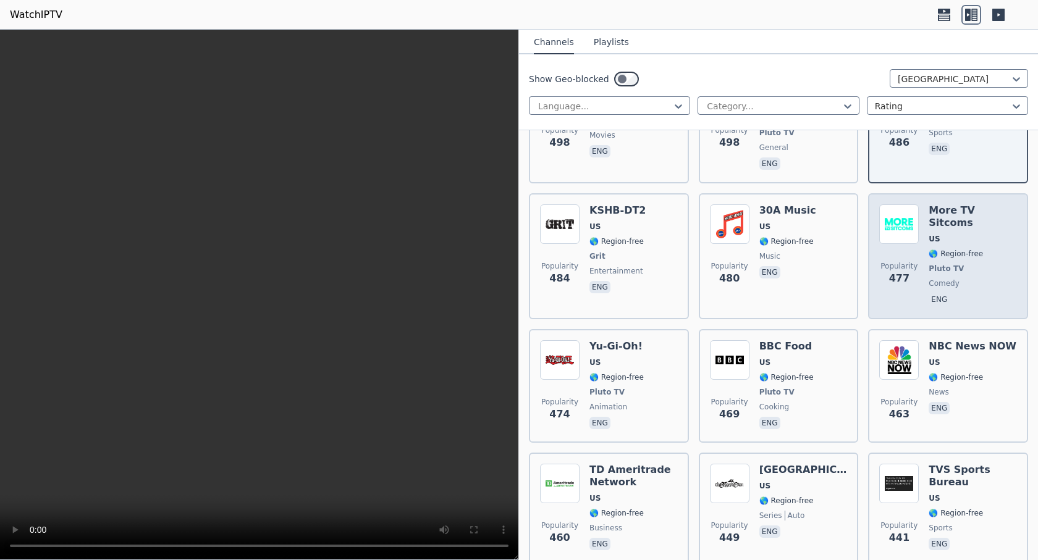
click at [962, 264] on span "Pluto TV" at bounding box center [973, 269] width 88 height 10
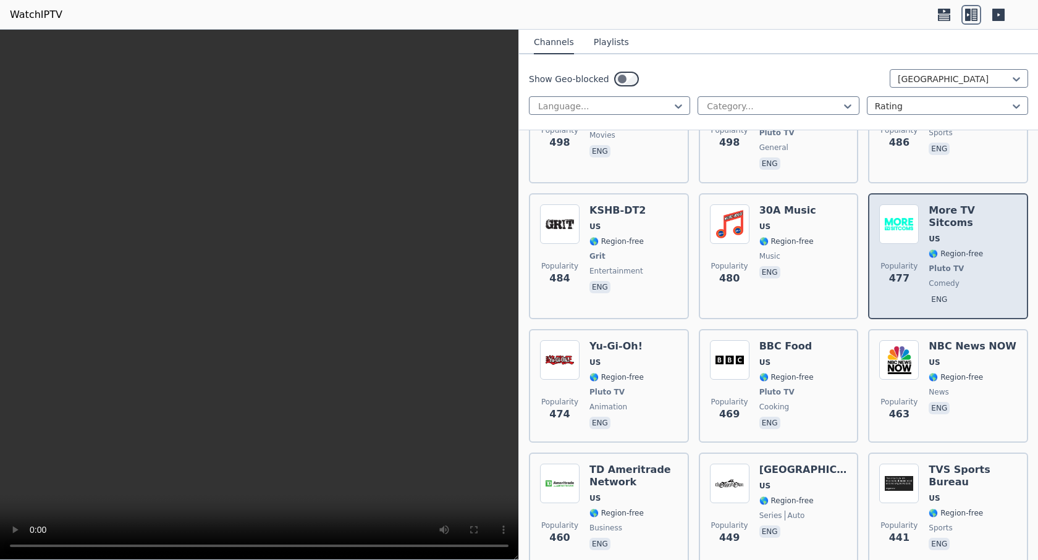
click at [962, 264] on span "Pluto TV" at bounding box center [973, 269] width 88 height 10
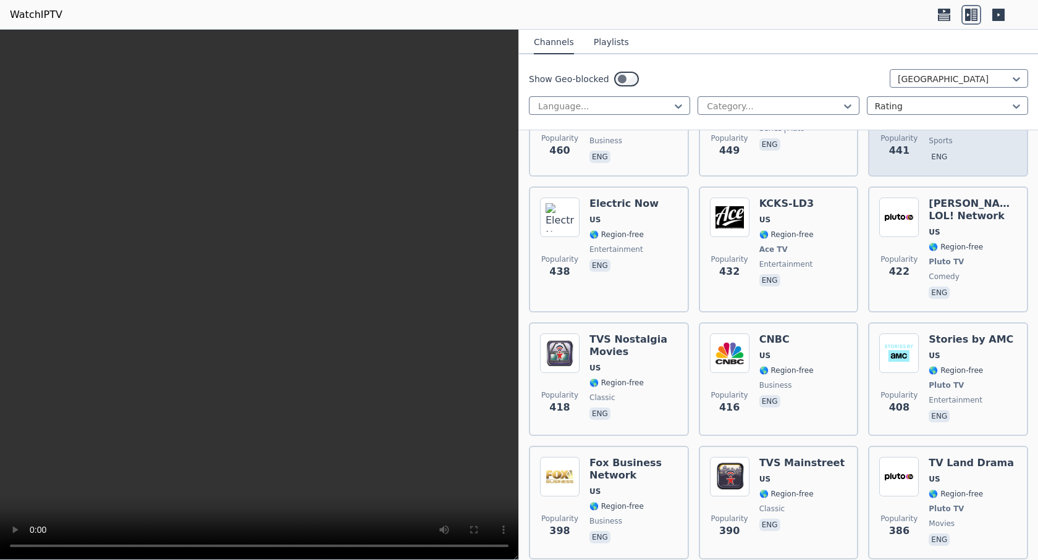
scroll to position [2883, 0]
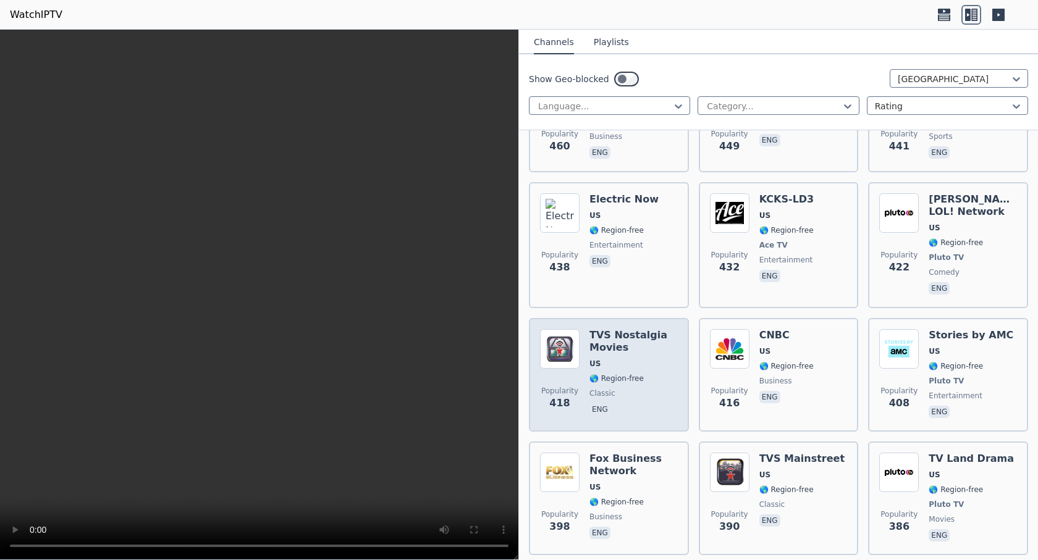
click at [651, 359] on span "US" at bounding box center [633, 364] width 88 height 10
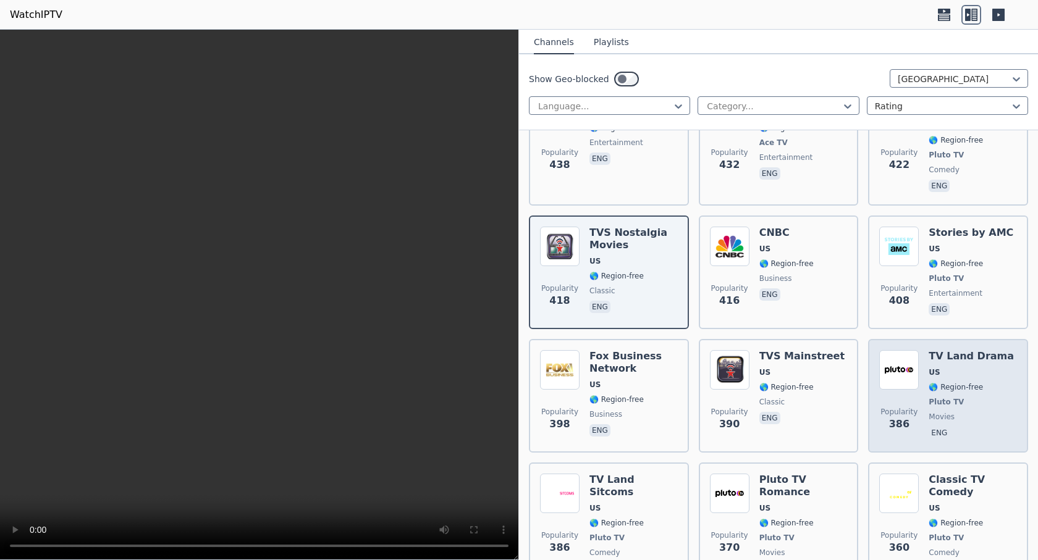
scroll to position [3069, 0]
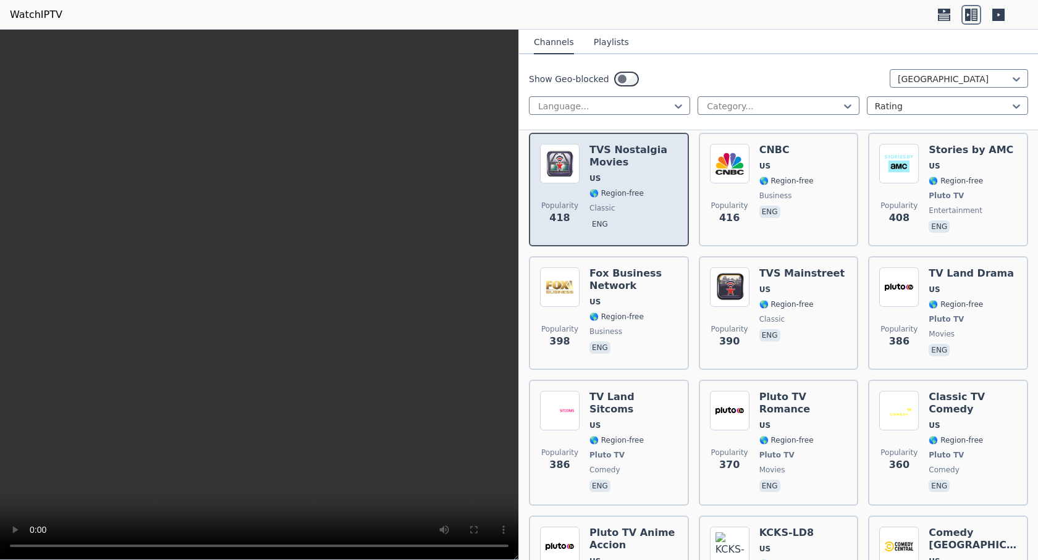
click at [598, 203] on span "classic" at bounding box center [602, 208] width 26 height 10
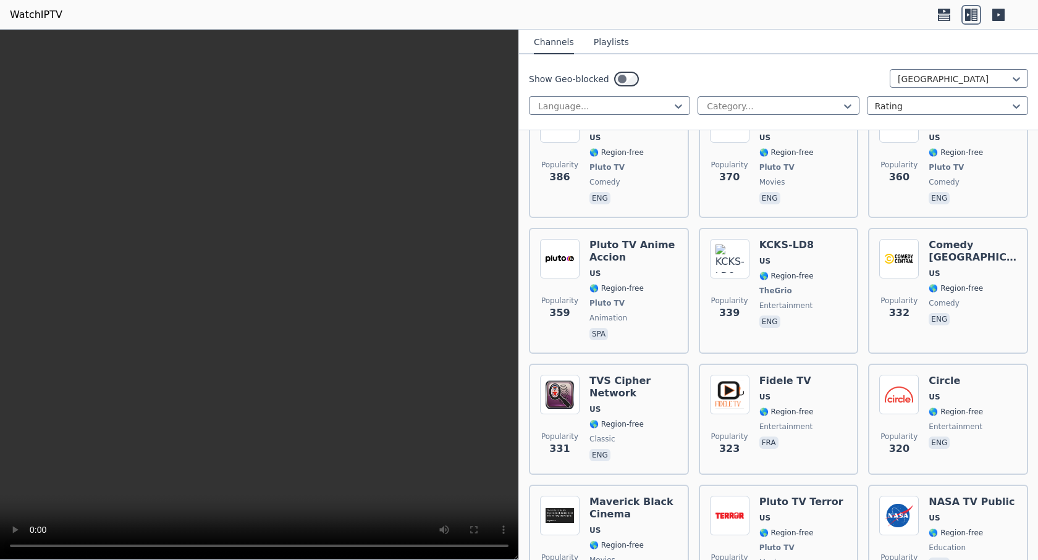
scroll to position [3418, 0]
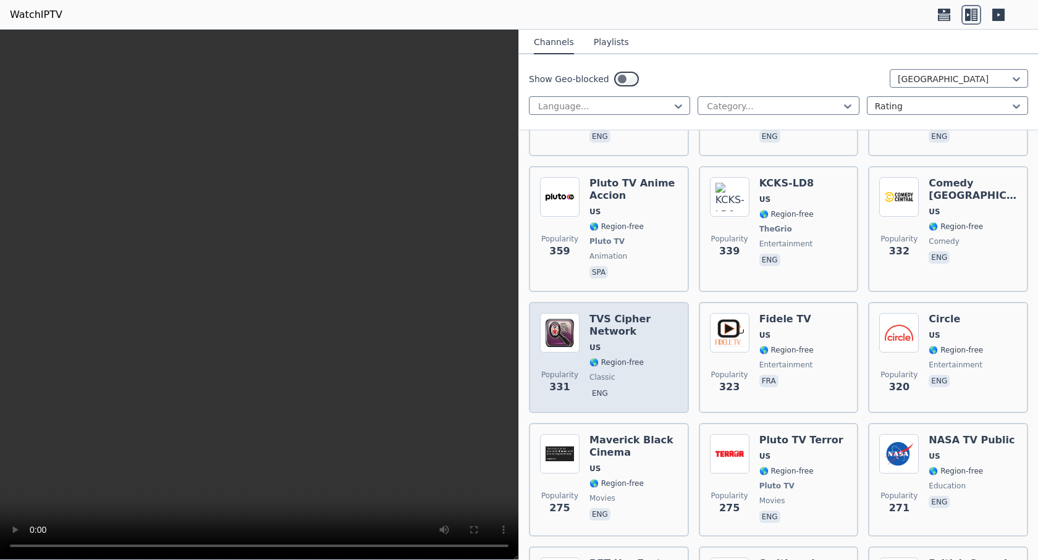
click at [618, 343] on span "US" at bounding box center [633, 348] width 88 height 10
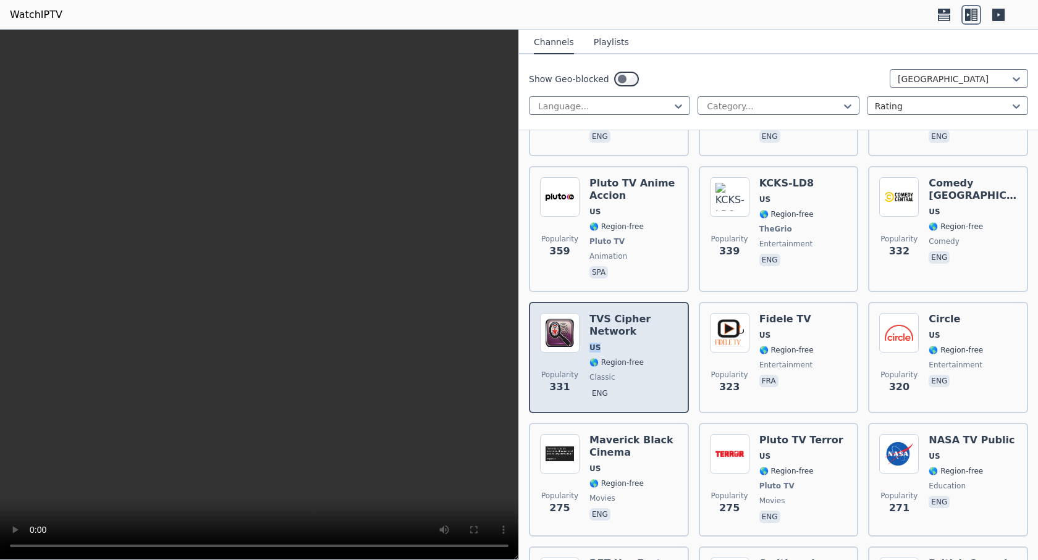
click at [618, 343] on span "US" at bounding box center [633, 348] width 88 height 10
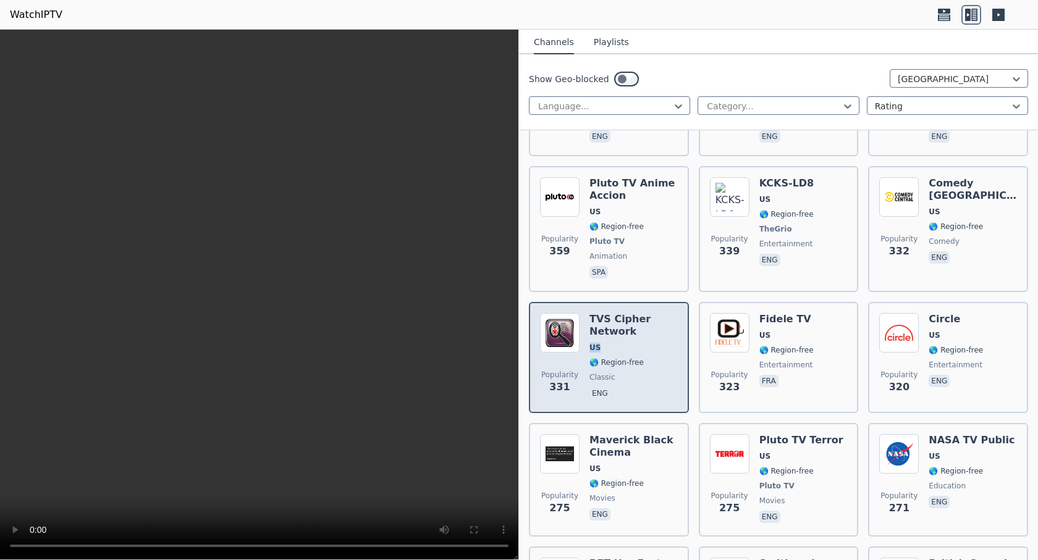
click at [618, 343] on span "US" at bounding box center [633, 348] width 88 height 10
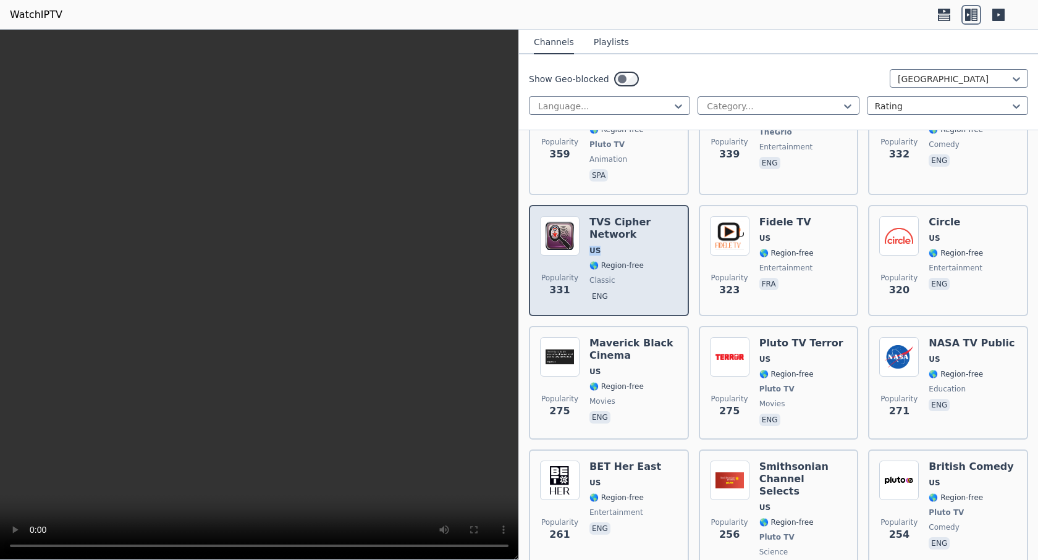
scroll to position [3542, 0]
